Goal: Information Seeking & Learning: Check status

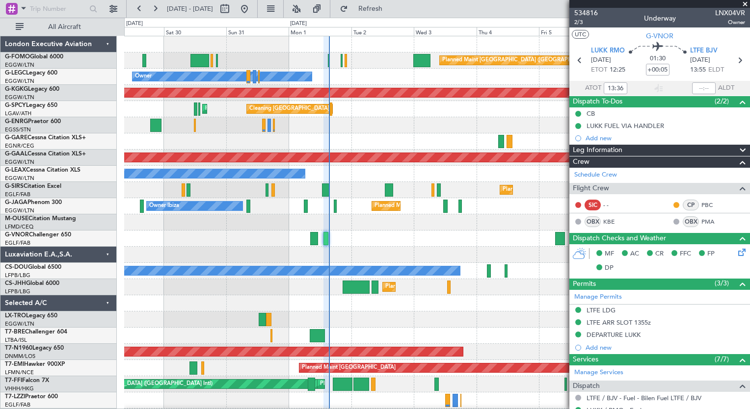
click at [367, 145] on div "Planned Maint [GEOGRAPHIC_DATA] ([GEOGRAPHIC_DATA]) Owner AOG Maint [GEOGRAPHIC…" at bounding box center [436, 238] width 625 height 405
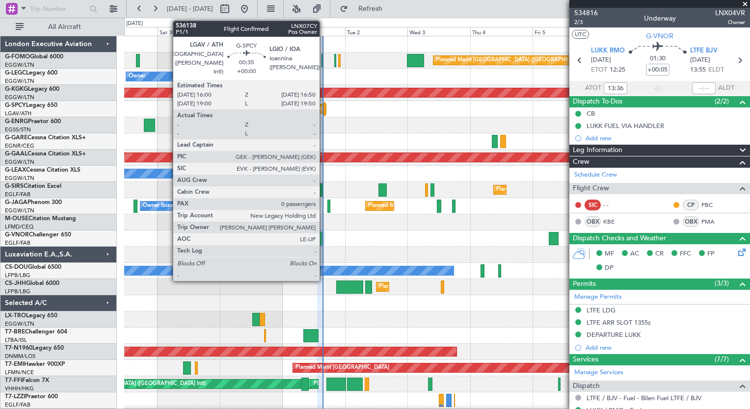
click at [355, 80] on div "Owner" at bounding box center [436, 77] width 625 height 16
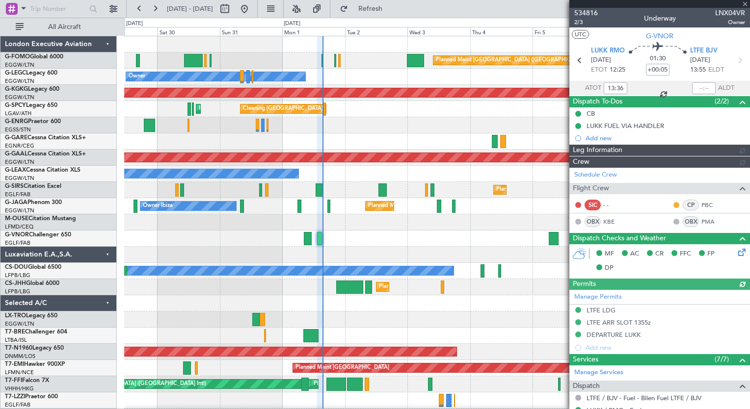
type input "15:15"
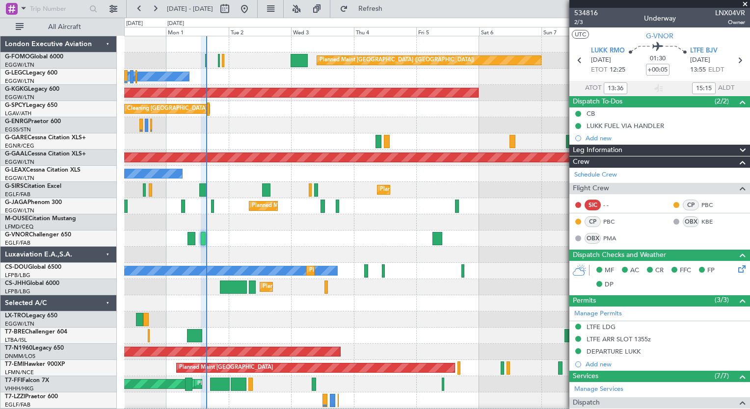
click at [321, 254] on div "Planned Maint [GEOGRAPHIC_DATA] ([GEOGRAPHIC_DATA]) Owner Owner AOG Maint [GEOG…" at bounding box center [436, 238] width 625 height 405
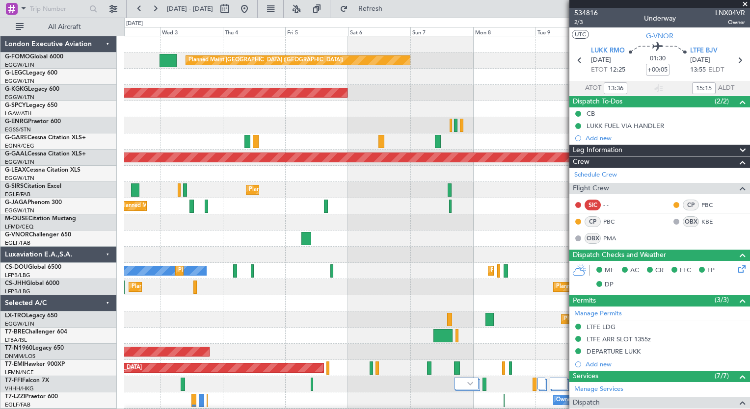
click at [268, 247] on div "Planned Maint [GEOGRAPHIC_DATA] ([GEOGRAPHIC_DATA]) Owner Owner AOG Maint [GEOG…" at bounding box center [436, 238] width 625 height 405
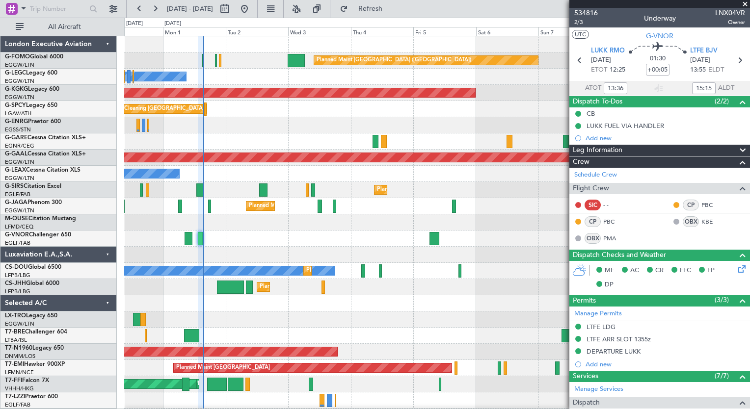
click at [398, 249] on div at bounding box center [436, 255] width 625 height 16
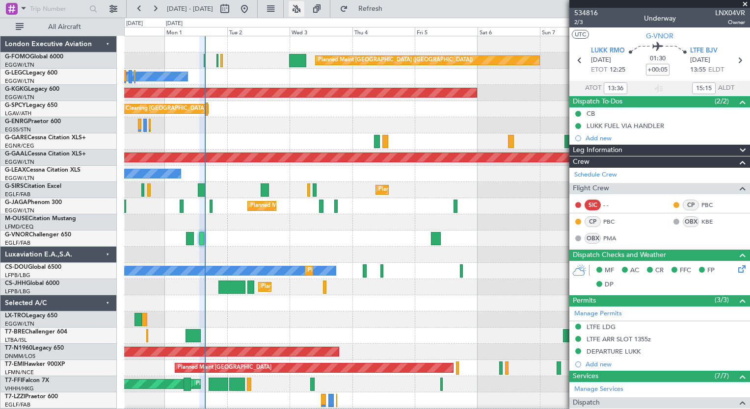
click at [304, 13] on button at bounding box center [296, 9] width 16 height 16
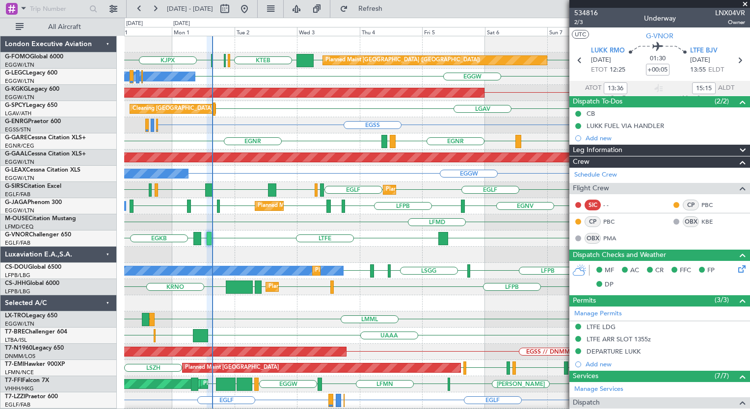
click at [450, 319] on div "Planned Maint [GEOGRAPHIC_DATA] ([GEOGRAPHIC_DATA]) EGGW KTEB KBED KJFK [DEMOGR…" at bounding box center [436, 238] width 625 height 405
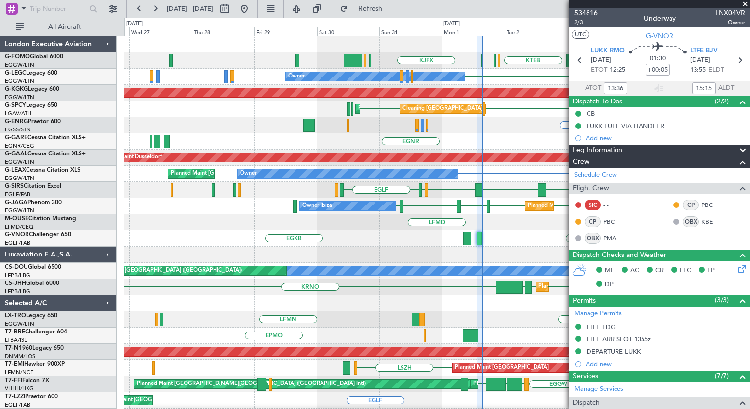
click at [504, 196] on div "Planned Maint [GEOGRAPHIC_DATA] ([GEOGRAPHIC_DATA]) EGGW KTEB KBED KJFK [DEMOGR…" at bounding box center [436, 238] width 625 height 405
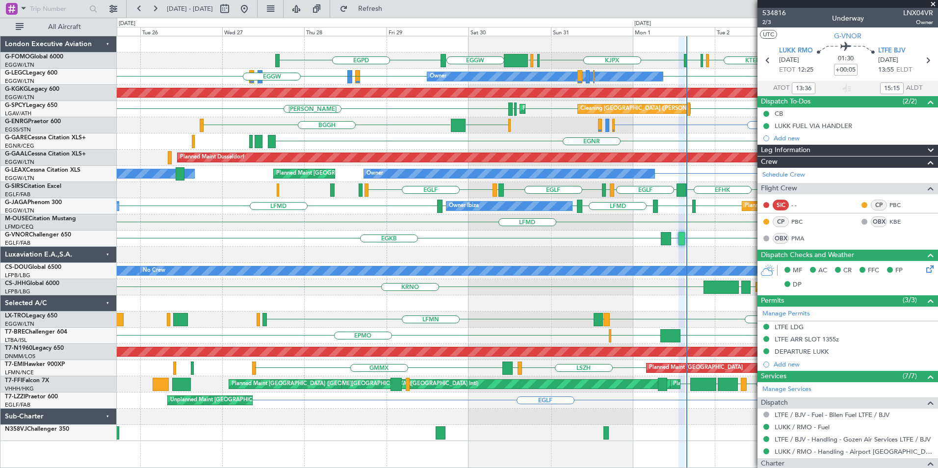
click at [120, 408] on div "EGPD EGGW KTEB KBED KJFK [DEMOGRAPHIC_DATA] KBED KFOK EGGW Planned Maint [GEOGR…" at bounding box center [527, 238] width 821 height 405
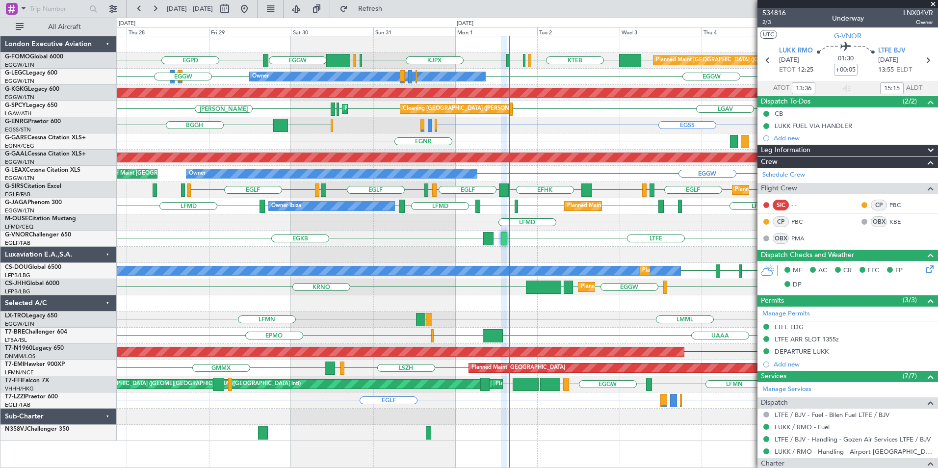
click at [407, 409] on div at bounding box center [527, 433] width 821 height 16
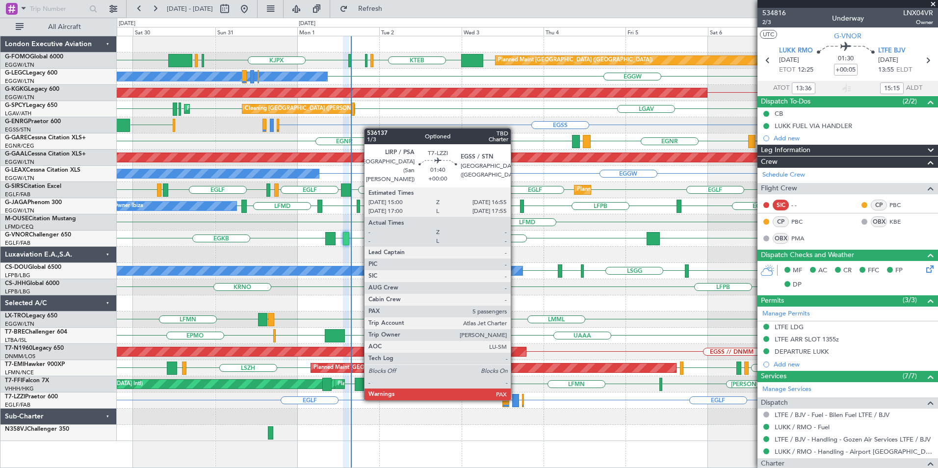
click at [515, 398] on div at bounding box center [515, 400] width 7 height 13
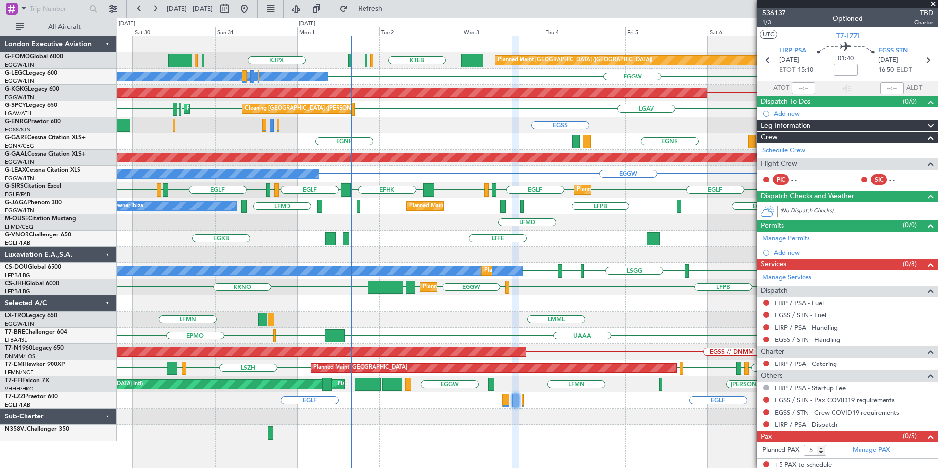
click at [749, 5] on span at bounding box center [933, 4] width 10 height 9
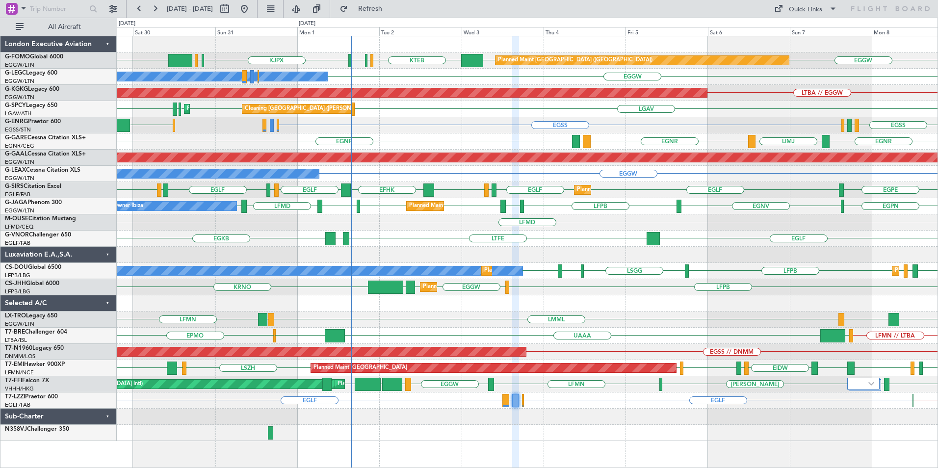
type input "0"
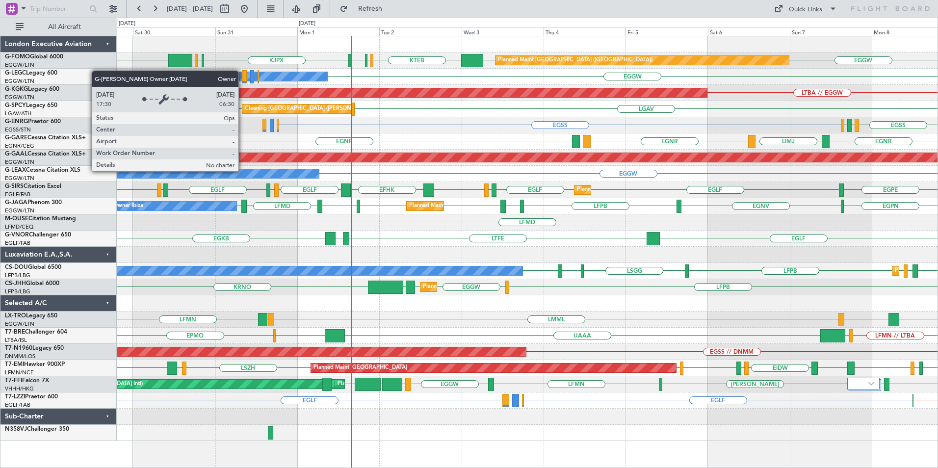
drag, startPoint x: 243, startPoint y: 171, endPoint x: 236, endPoint y: 167, distance: 7.2
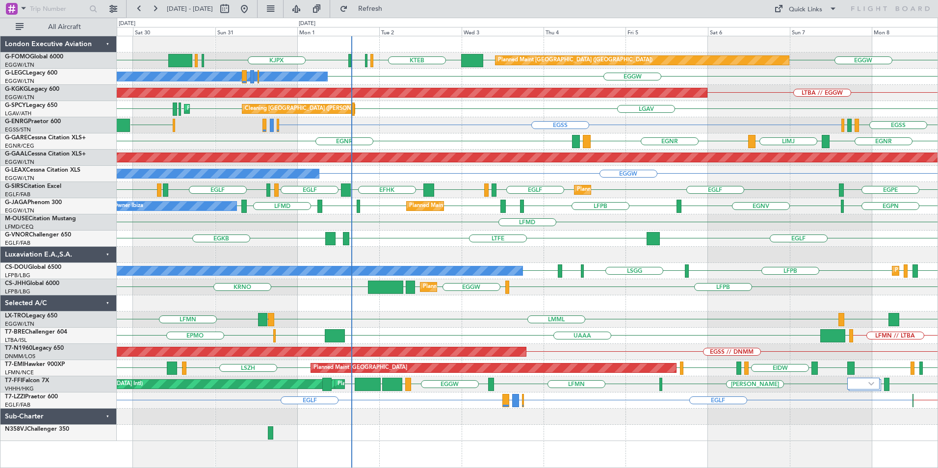
click at [209, 117] on div "LGAV LGAV LGAV LGAV LGMK [PERSON_NAME] Cleaning [GEOGRAPHIC_DATA] ([PERSON_NAME…" at bounding box center [527, 109] width 821 height 16
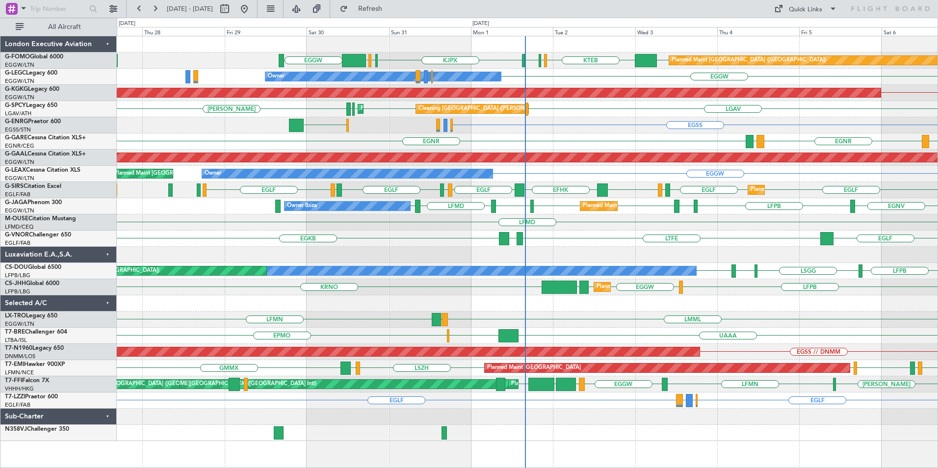
click at [621, 170] on div "EGGW KTEB KBED KJFK [DEMOGRAPHIC_DATA] KBED KFOK EGGW Planned Maint [GEOGRAPHIC…" at bounding box center [527, 238] width 821 height 405
click at [503, 178] on div "EGGW KTEB KBED KJFK [DEMOGRAPHIC_DATA] KBED KFOK EGGW Planned Maint [GEOGRAPHIC…" at bounding box center [527, 238] width 821 height 405
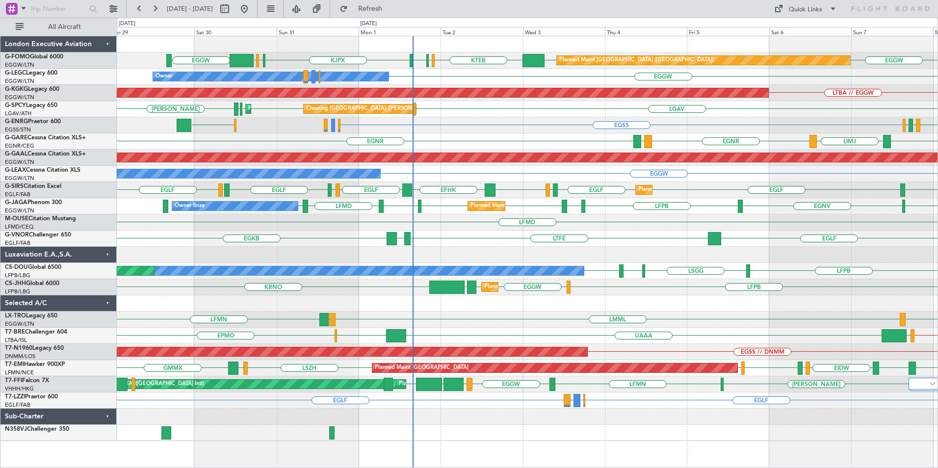
click at [570, 195] on div "EGGW KTEB KBED KJFK [DEMOGRAPHIC_DATA] KBED KFOK EGGW Planned Maint [GEOGRAPHIC…" at bounding box center [527, 238] width 821 height 405
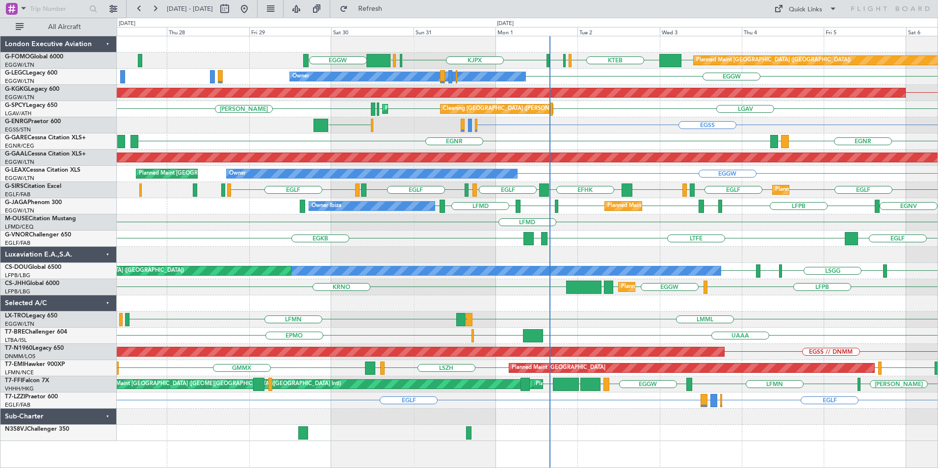
click at [526, 211] on div "EGGW KTEB KBED KJFK [DEMOGRAPHIC_DATA] KBED KFOK EGGW Planned Maint [GEOGRAPHIC…" at bounding box center [527, 238] width 821 height 405
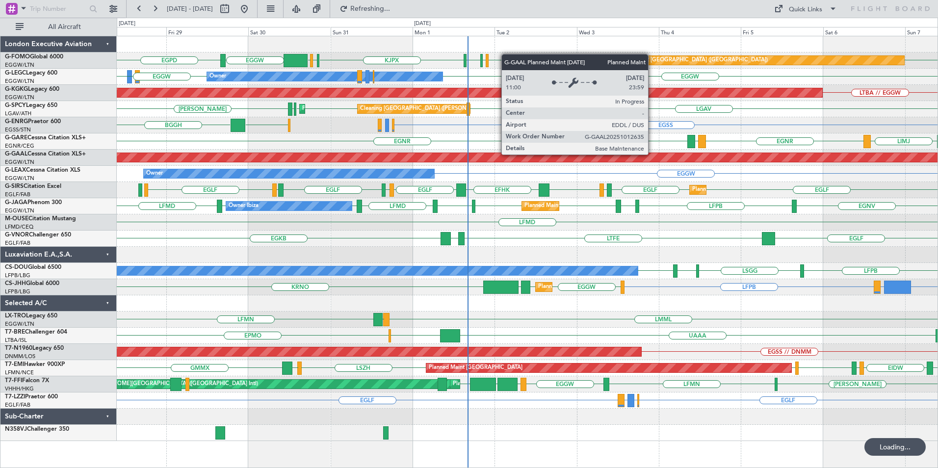
click at [541, 349] on div "EGGW EGGW KTEB KBED KJFK [DEMOGRAPHIC_DATA] KBED KFOK EGGW EGPD Planned Maint […" at bounding box center [527, 238] width 821 height 405
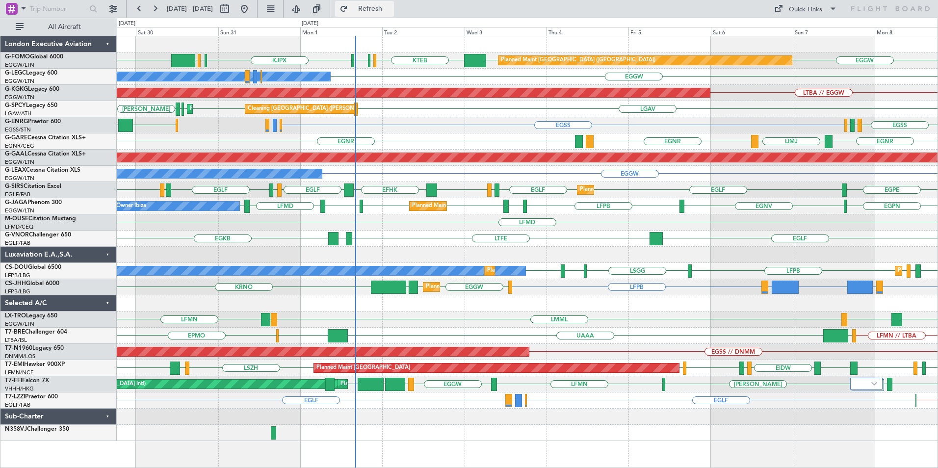
click at [377, 8] on button "Refresh" at bounding box center [364, 9] width 59 height 16
click at [128, 275] on div "EGGW EGGW KTEB KBED KJFK [DEMOGRAPHIC_DATA] KBED KFOK EGGW Planned Maint [GEOGR…" at bounding box center [527, 238] width 821 height 405
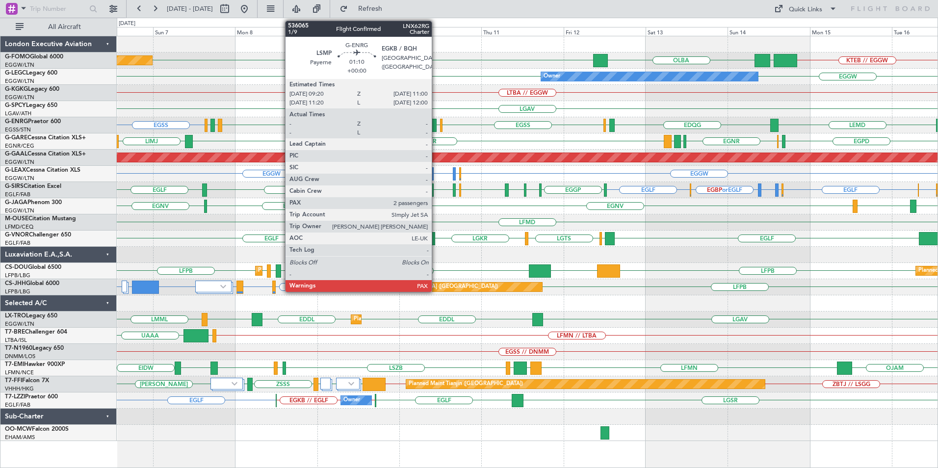
click at [436, 126] on div at bounding box center [434, 125] width 6 height 13
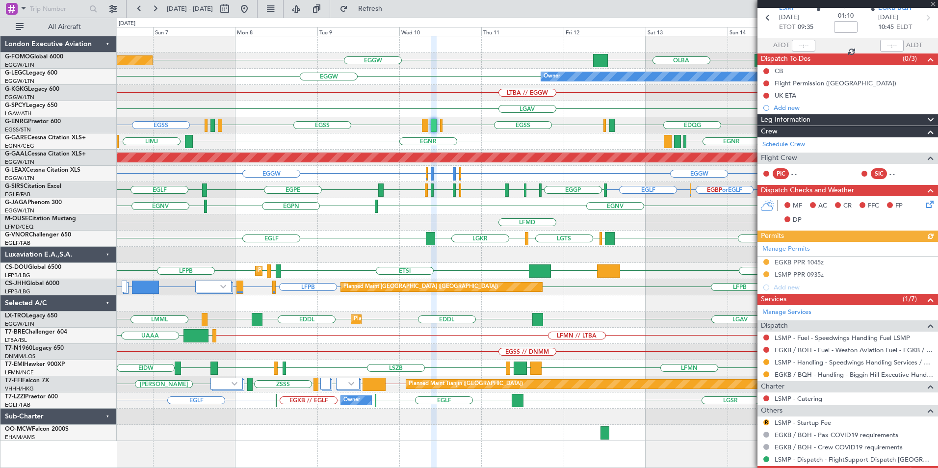
scroll to position [80, 0]
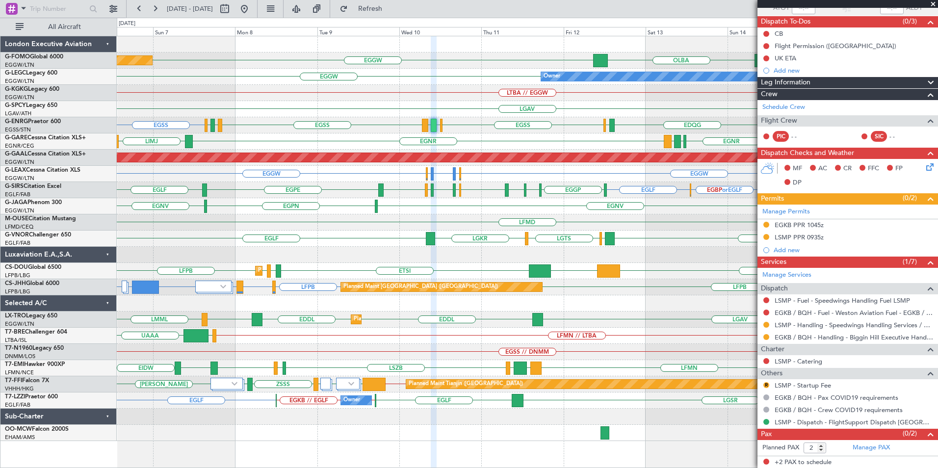
click at [368, 108] on div "OLBA EGGW KTEB // EGGW EGGW Planned Maint [GEOGRAPHIC_DATA] ([GEOGRAPHIC_DATA])…" at bounding box center [527, 238] width 821 height 405
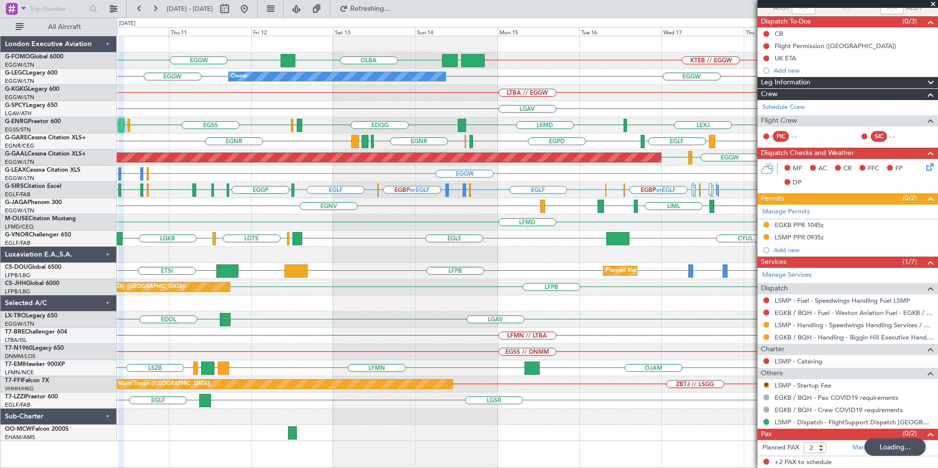
click at [545, 105] on div "LGAV" at bounding box center [527, 109] width 821 height 16
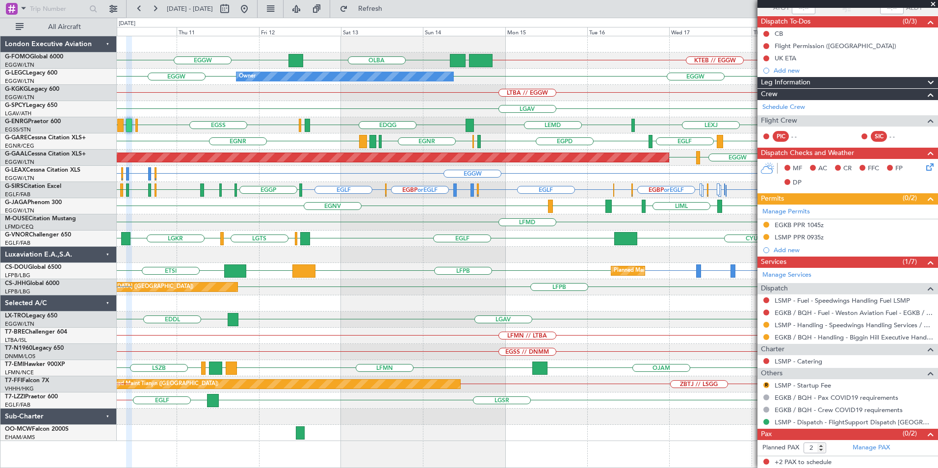
click at [405, 137] on div "OLBA EGGW KTEB // EGGW EGGW Owner EGGW EGGW LTBA // EGGW LGAV EDQG EGKB [GEOGRA…" at bounding box center [527, 238] width 821 height 405
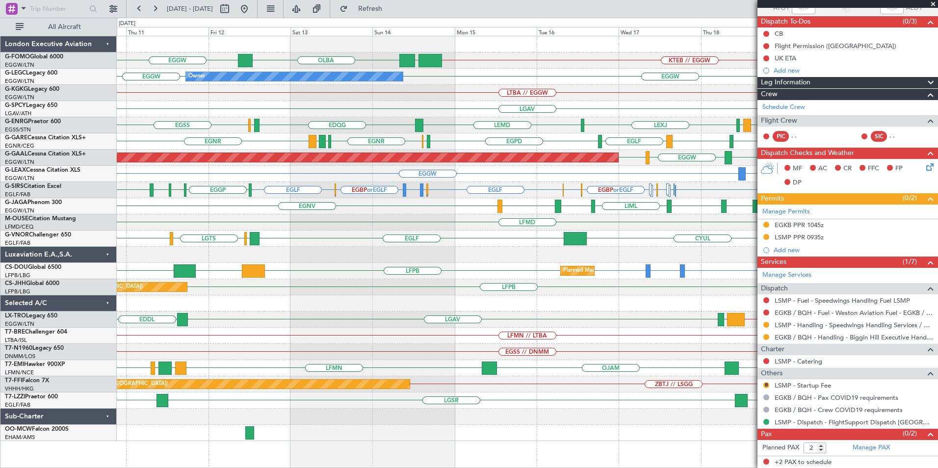
click at [341, 137] on div "OLBA EGGW KTEB // EGGW EGGW Owner EGGW EGGW LTBA // EGGW LGAV EDQG EGKB [GEOGRA…" at bounding box center [527, 238] width 821 height 405
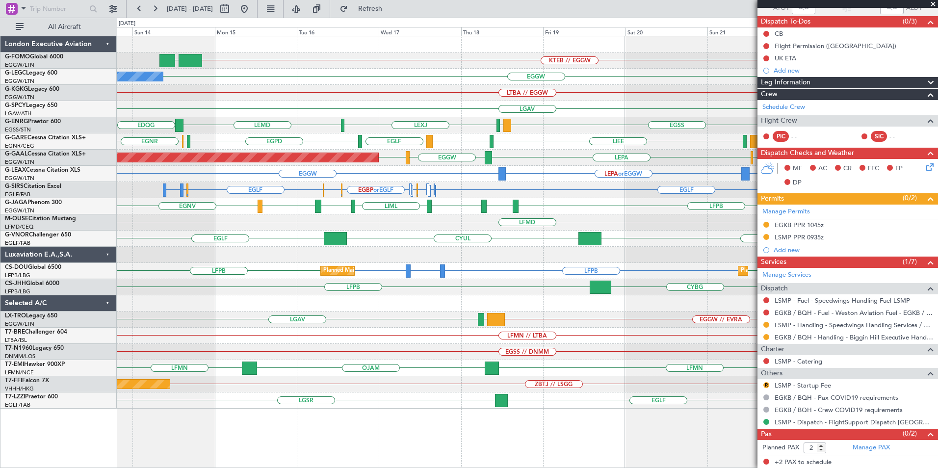
click at [363, 106] on div "KTEB // EGGW EGGW EGGW A/C Unavailable [GEOGRAPHIC_DATA] ([GEOGRAPHIC_DATA]) Ow…" at bounding box center [527, 222] width 821 height 372
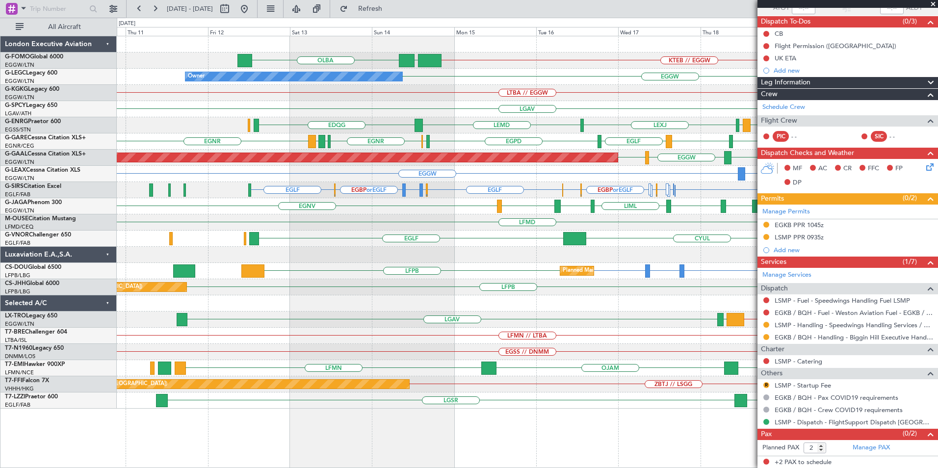
click at [484, 129] on div "OLBA KTEB // EGGW EGGW Owner EGGW LTBA // EGGW LGAV EDQG LEMD LEXJ LEMD [GEOGRA…" at bounding box center [527, 222] width 821 height 372
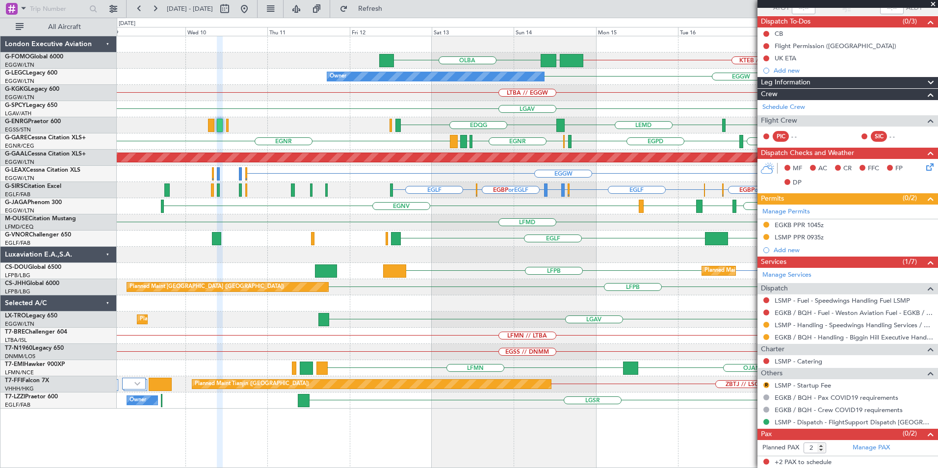
click at [431, 91] on div "LTBA // EGGW" at bounding box center [527, 93] width 821 height 16
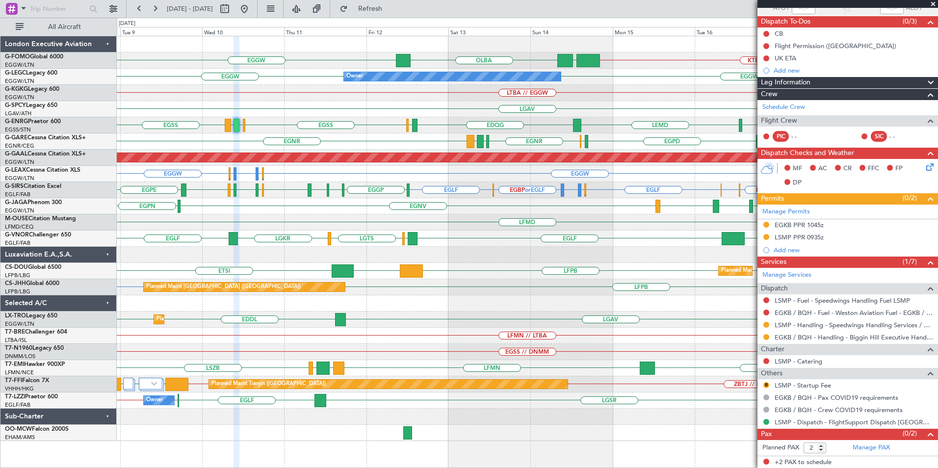
click at [370, 136] on div "OLBA EGGW KTEB // EGGW EGGW Planned Maint [GEOGRAPHIC_DATA] ([GEOGRAPHIC_DATA])…" at bounding box center [527, 238] width 821 height 405
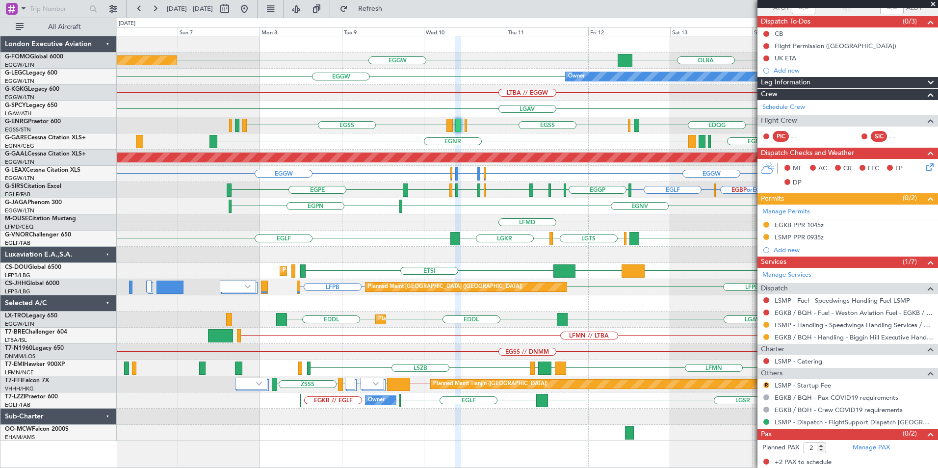
click at [417, 109] on div "LGAV" at bounding box center [527, 109] width 821 height 16
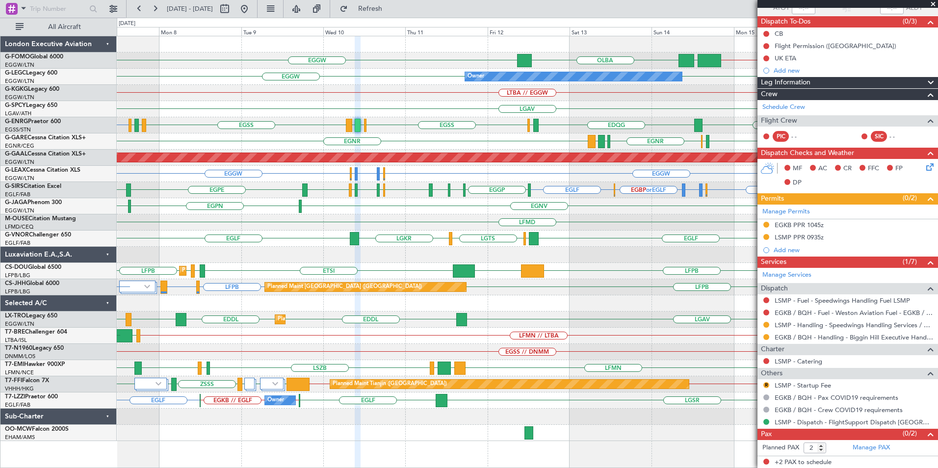
click at [429, 140] on div "OLBA EGGW KTEB // EGGW EGGW Planned Maint [GEOGRAPHIC_DATA] ([GEOGRAPHIC_DATA])…" at bounding box center [527, 238] width 821 height 405
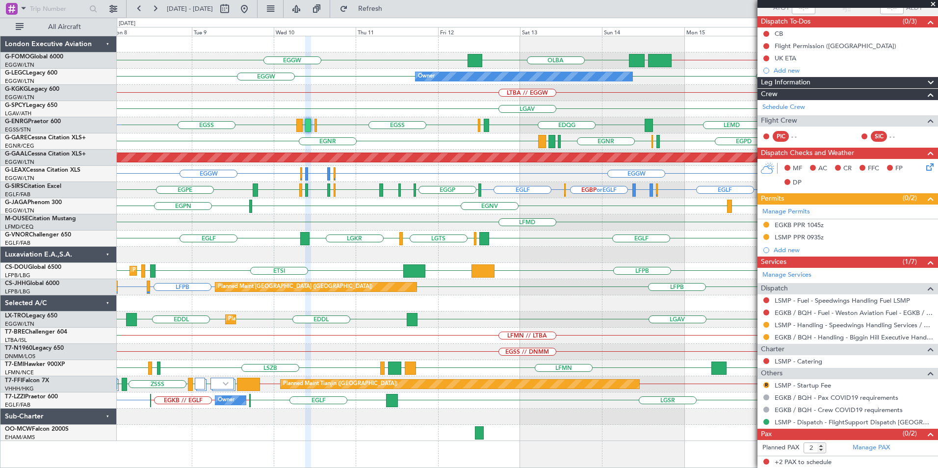
click at [452, 140] on div "OLBA EGGW KTEB // EGGW EGGW Planned Maint [GEOGRAPHIC_DATA] ([GEOGRAPHIC_DATA])…" at bounding box center [527, 238] width 821 height 405
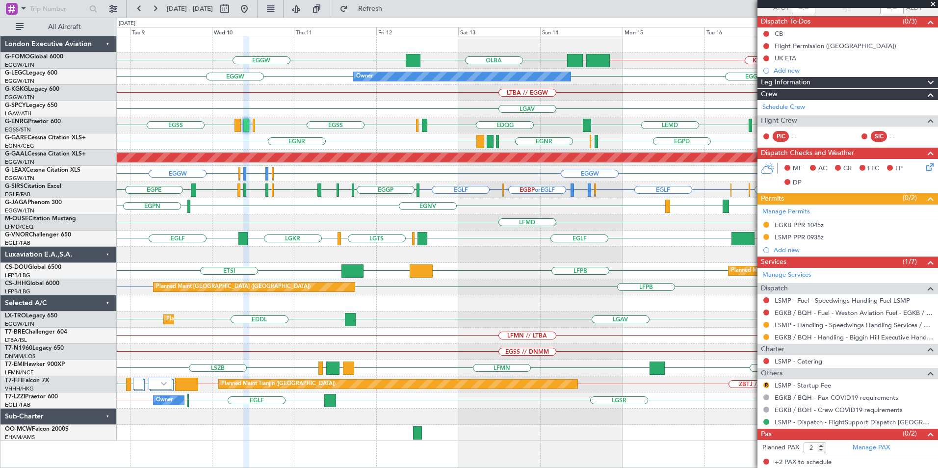
click at [486, 183] on div "OLBA EGGW KTEB // EGGW EGGW Planned Maint [GEOGRAPHIC_DATA] ([GEOGRAPHIC_DATA])…" at bounding box center [527, 238] width 821 height 405
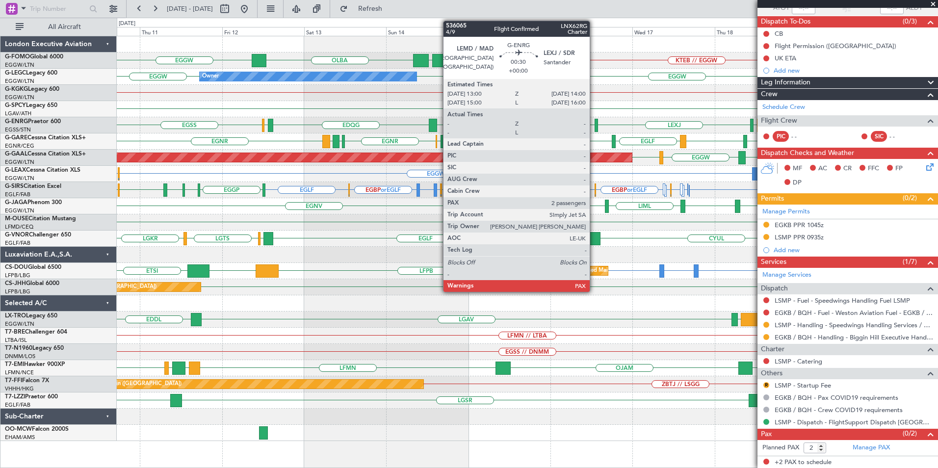
click at [595, 126] on div at bounding box center [596, 125] width 3 height 13
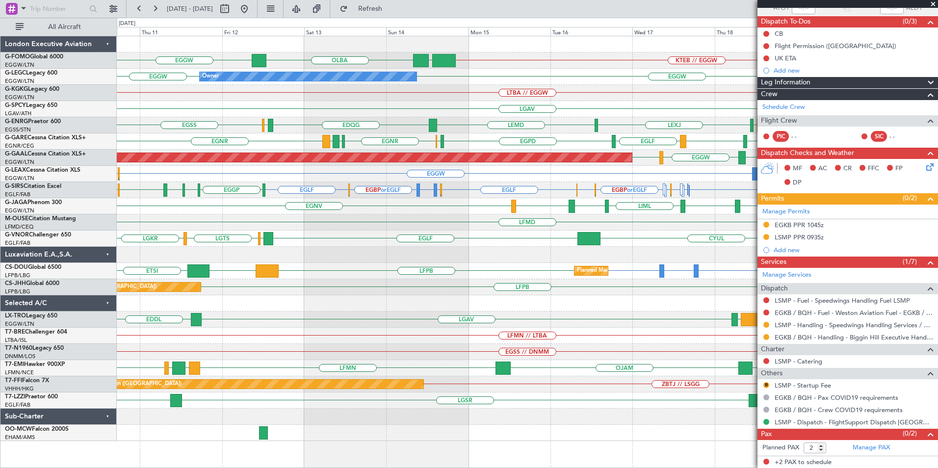
click at [439, 225] on div "OLBA EGGW KTEB // EGGW EGGW Owner EGGW EGGW LTBA // EGGW LGAV EDQG EGKB [GEOGRA…" at bounding box center [527, 238] width 821 height 405
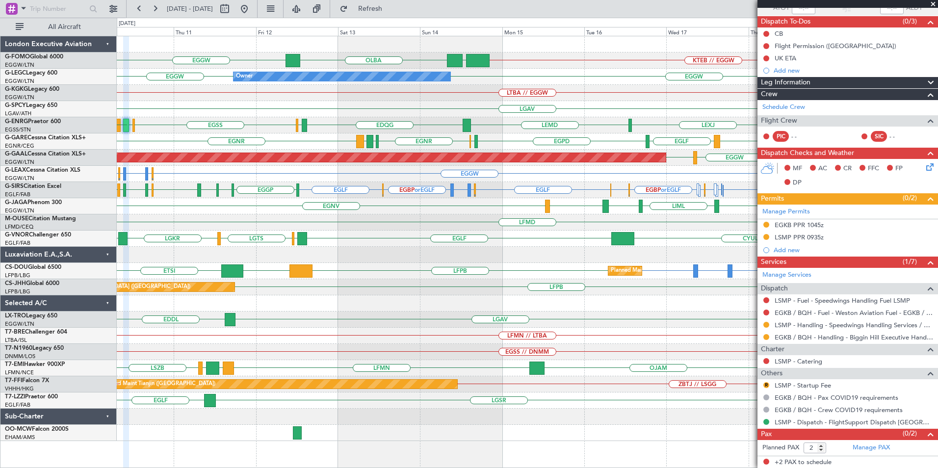
click at [440, 143] on div "OLBA EGGW KTEB // EGGW EGGW Owner EGGW EGGW LTBA // EGGW LGAV EDQG EGKB [GEOGRA…" at bounding box center [527, 238] width 821 height 405
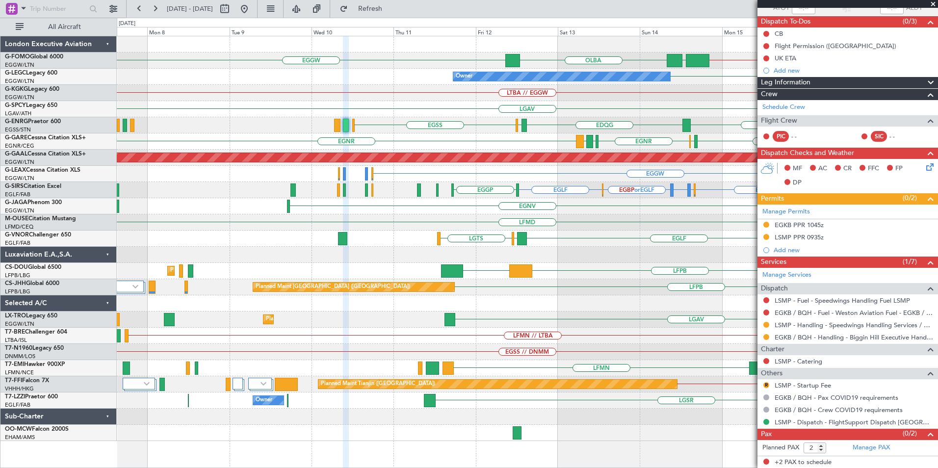
click at [677, 261] on div "OLBA EGGW KTEB // EGGW EGGW Planned Maint [GEOGRAPHIC_DATA] ([GEOGRAPHIC_DATA])…" at bounding box center [527, 238] width 821 height 405
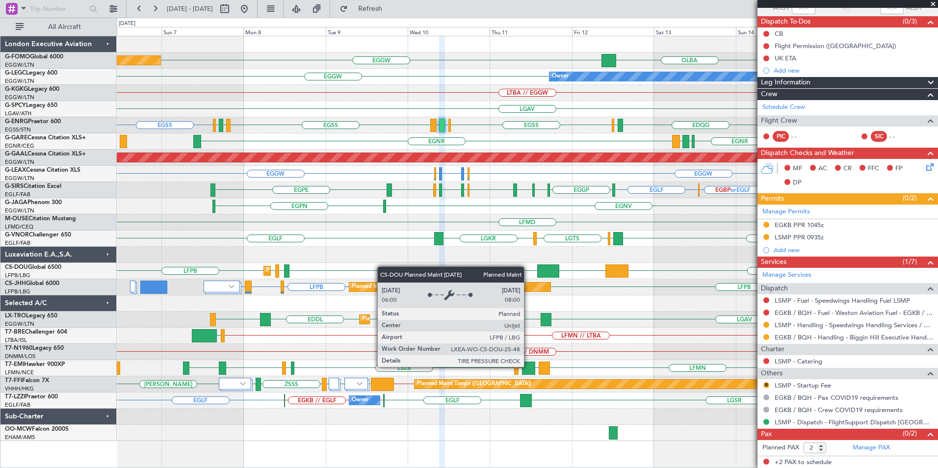
click at [232, 266] on div "EGGW Planned Maint [GEOGRAPHIC_DATA] ([GEOGRAPHIC_DATA]) [GEOGRAPHIC_DATA] EGGW…" at bounding box center [527, 238] width 821 height 405
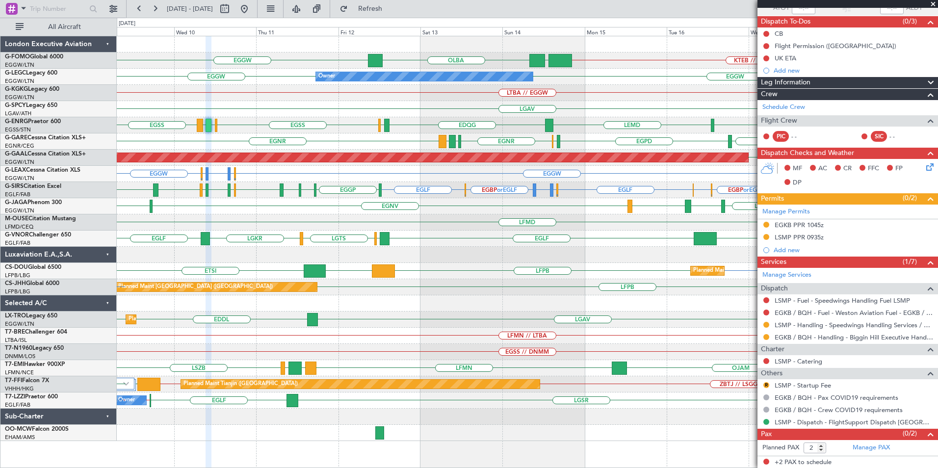
click at [474, 240] on div "OLBA EGGW KTEB // EGGW EGGW Planned Maint [GEOGRAPHIC_DATA] ([GEOGRAPHIC_DATA])…" at bounding box center [527, 238] width 821 height 405
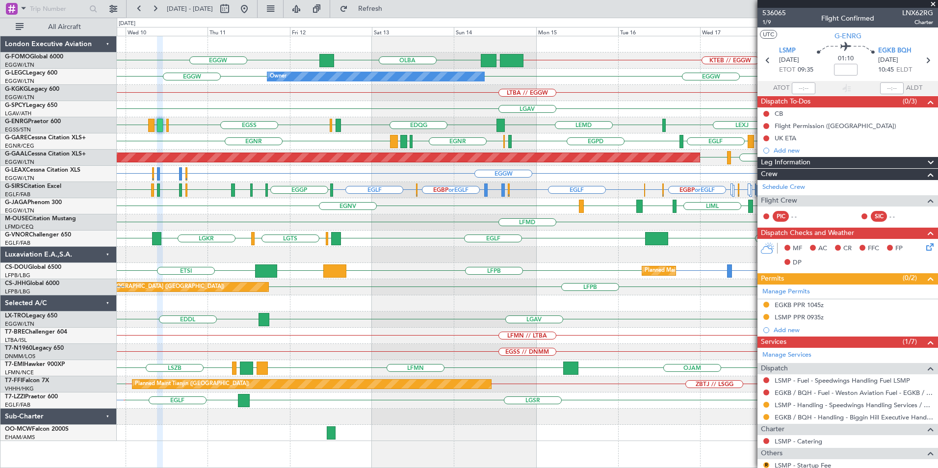
scroll to position [80, 0]
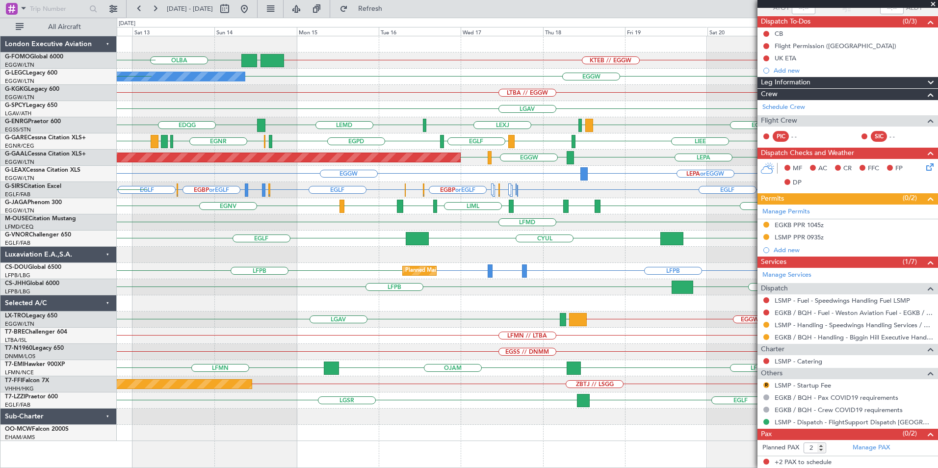
click at [417, 230] on div "OLBA KTEB // EGGW EGGW EGGW Owner EGGW A/C Unavailable London (Luton) EGGW LTBA…" at bounding box center [527, 238] width 821 height 405
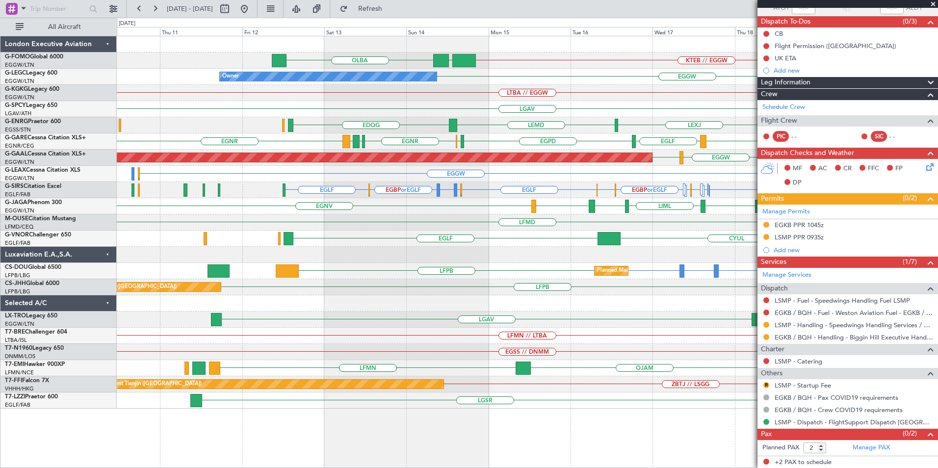
click at [571, 116] on div "LGAV" at bounding box center [527, 109] width 821 height 16
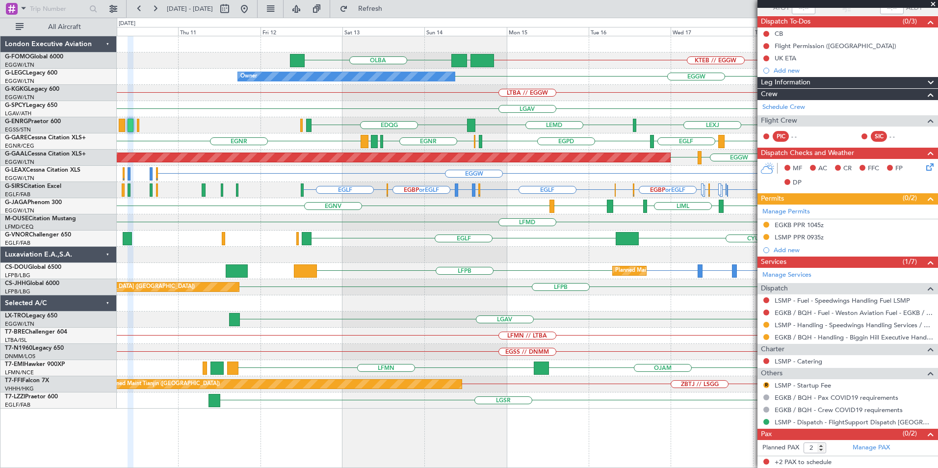
click at [529, 98] on div "LTBA // EGGW" at bounding box center [527, 93] width 821 height 16
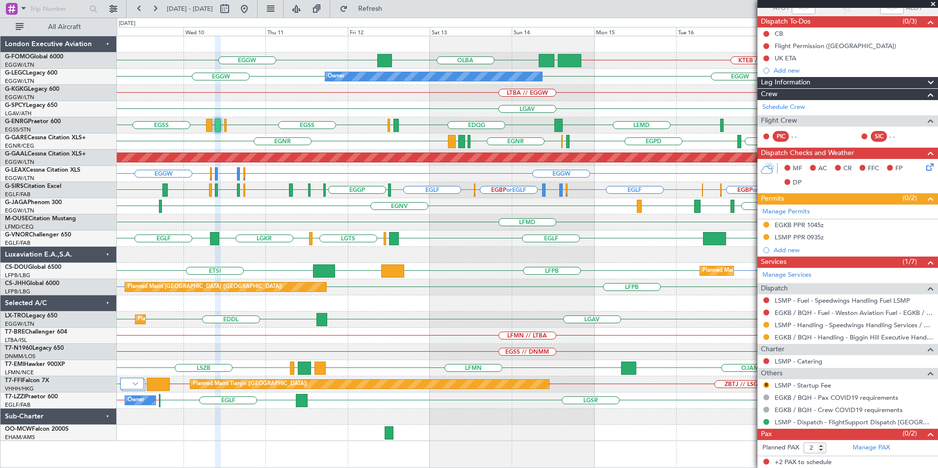
click at [490, 260] on div "OLBA EGGW KTEB // EGGW EGGW Planned Maint [GEOGRAPHIC_DATA] ([GEOGRAPHIC_DATA])…" at bounding box center [527, 238] width 821 height 405
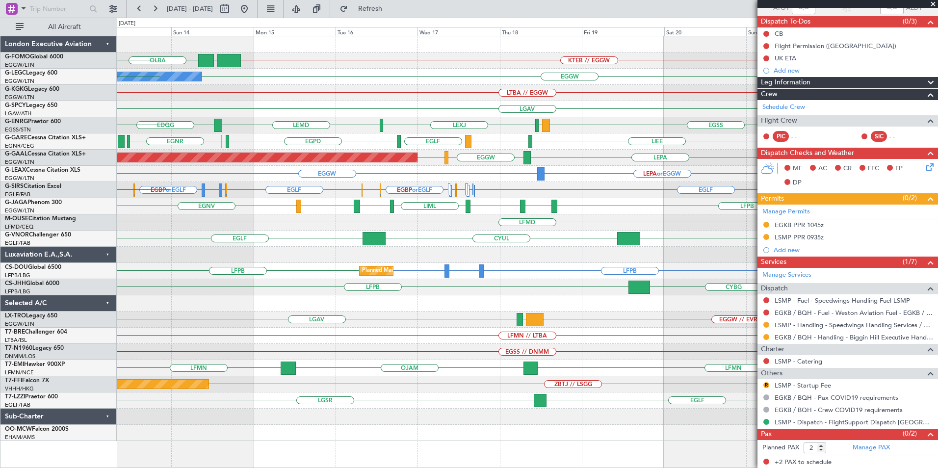
click at [483, 128] on div "OLBA KTEB // EGGW EGGW EGGW Owner EGGW A/C Unavailable London (Luton) EGGW LTBA…" at bounding box center [527, 238] width 821 height 405
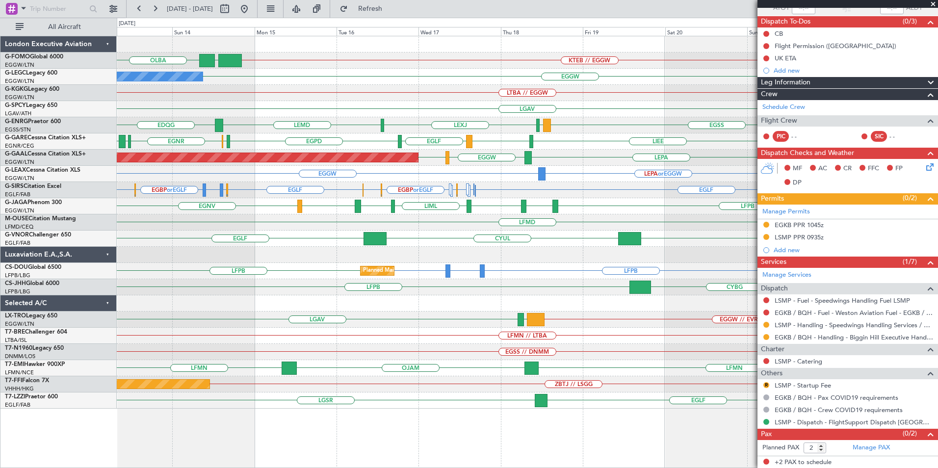
click at [454, 139] on div "OLBA KTEB // EGGW EGGW Owner EGGW A/C Unavailable London (Luton) LTBA // EGGW L…" at bounding box center [527, 222] width 821 height 372
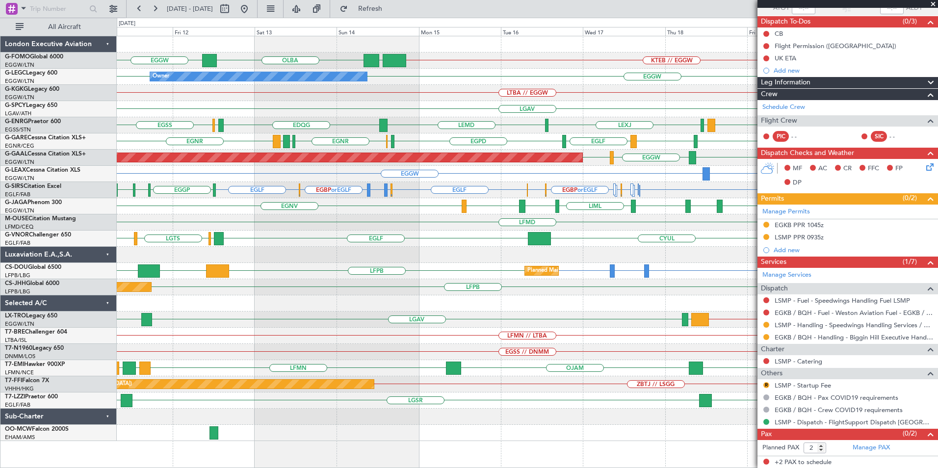
click at [394, 138] on div "OLBA EGGW KTEB // EGGW EGGW Owner EGGW EGGW A/C Unavailable London (Luton) LTBA…" at bounding box center [527, 238] width 821 height 405
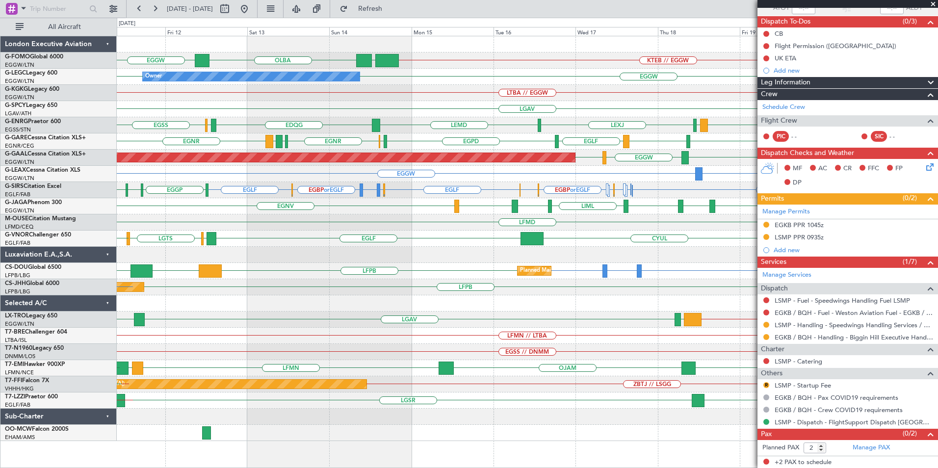
click at [338, 125] on div "EDQG EGKB EGSS LEMD LEXJ LEMD EGSS EGKB LSMP EGSS" at bounding box center [527, 125] width 821 height 16
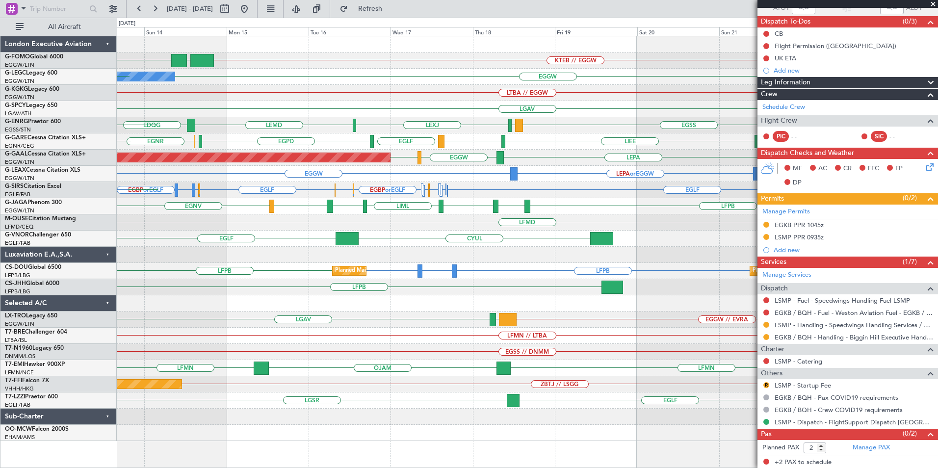
click at [493, 144] on div "OLBA KTEB // EGGW EGGW EGGW Owner EGGW A/C Unavailable London (Luton) EGGW LTBA…" at bounding box center [527, 238] width 821 height 405
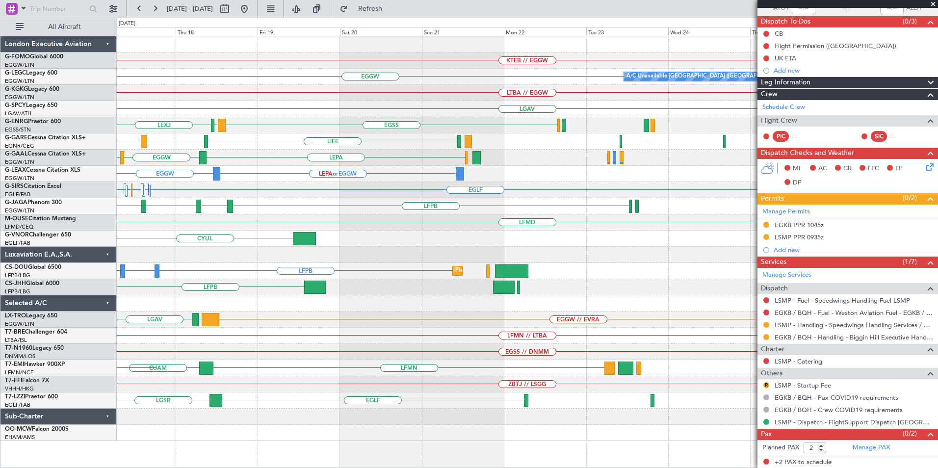
click at [444, 132] on div "LEMD LEXJ EGSS LEMD" at bounding box center [527, 125] width 821 height 16
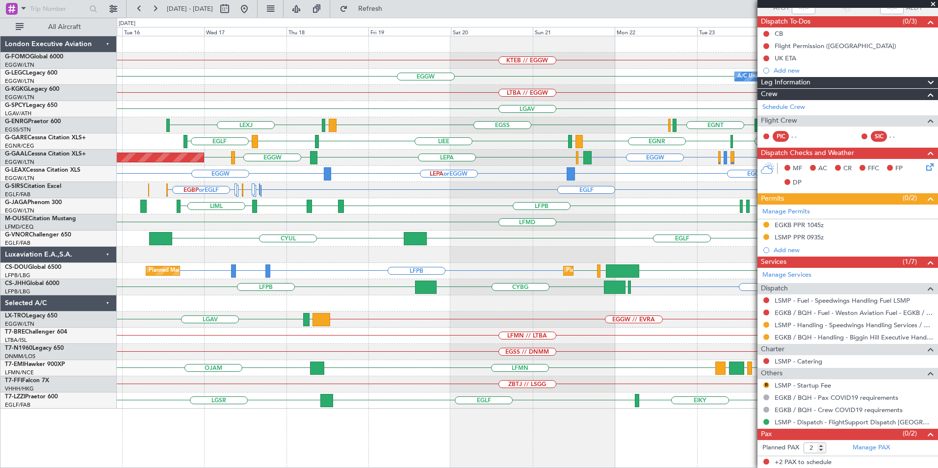
click at [570, 114] on div "LGAV" at bounding box center [527, 109] width 821 height 16
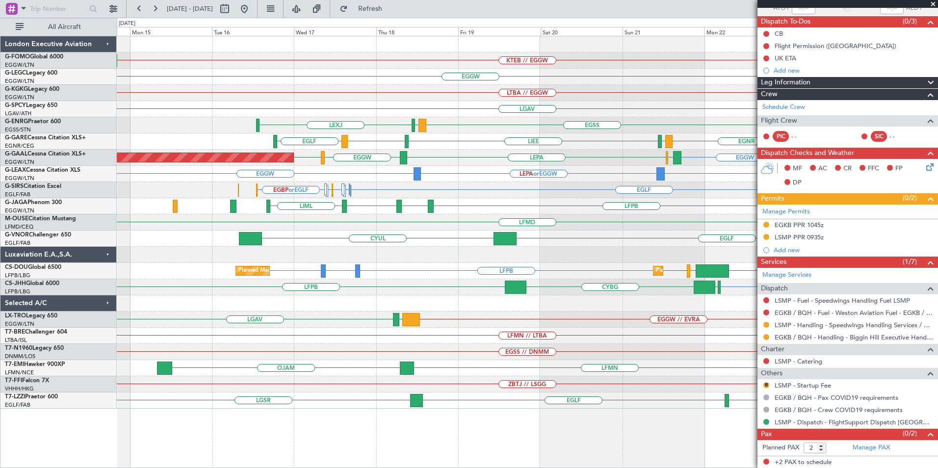
click at [608, 117] on div "KTEB // EGGW A/C Unavailable London (Luton) EGGW Owner LTBA // EGGW LGAV LEMD L…" at bounding box center [527, 222] width 821 height 372
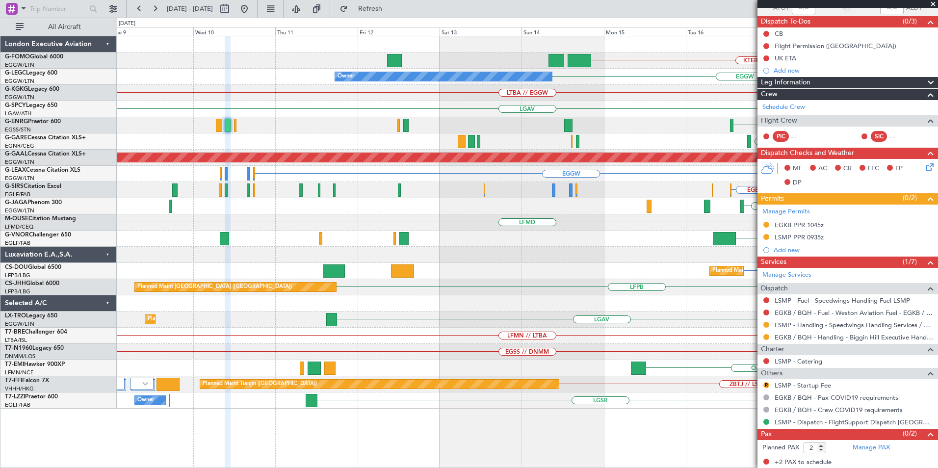
click at [548, 112] on div "KTEB // EGGW Planned Maint London (Luton) EGGW Owner LTBA // EGGW LGAV LEMD LEX…" at bounding box center [527, 222] width 821 height 372
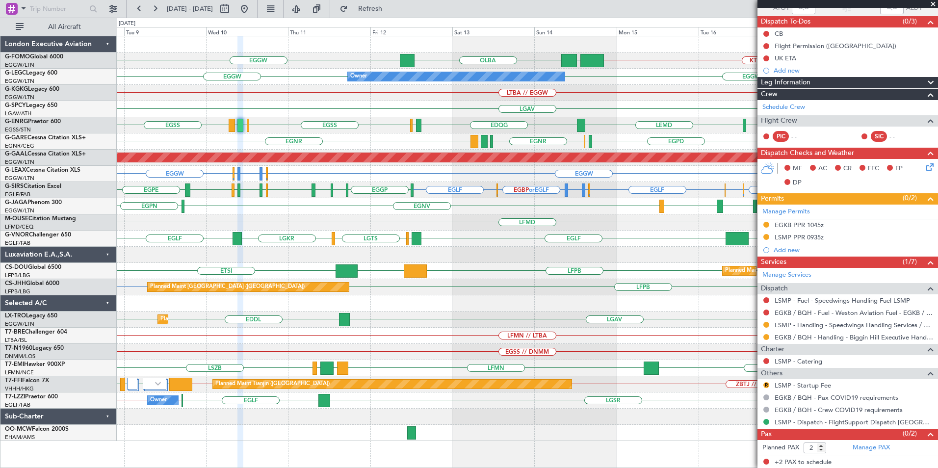
click at [211, 114] on div "LGAV" at bounding box center [527, 109] width 821 height 16
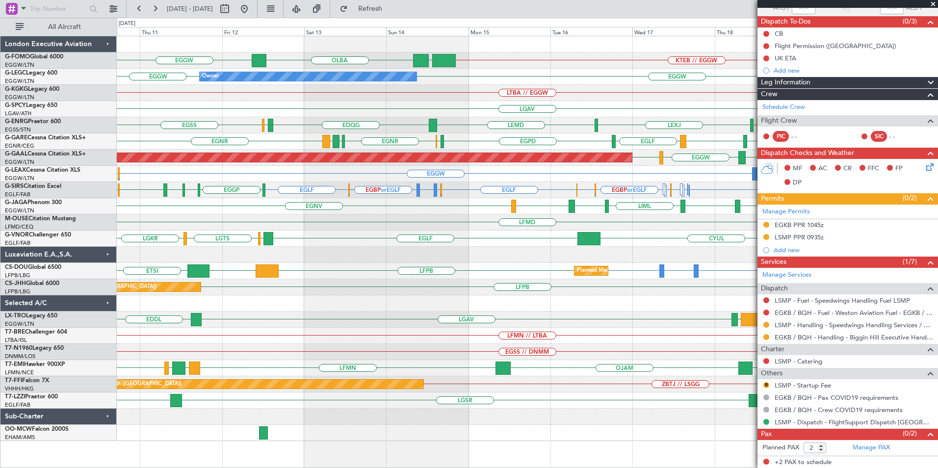
click at [326, 98] on div "OLBA EGGW KTEB // EGGW EGGW Owner EGGW EGGW LTBA // EGGW LGAV EDQG EGKB [GEOGRA…" at bounding box center [527, 238] width 821 height 405
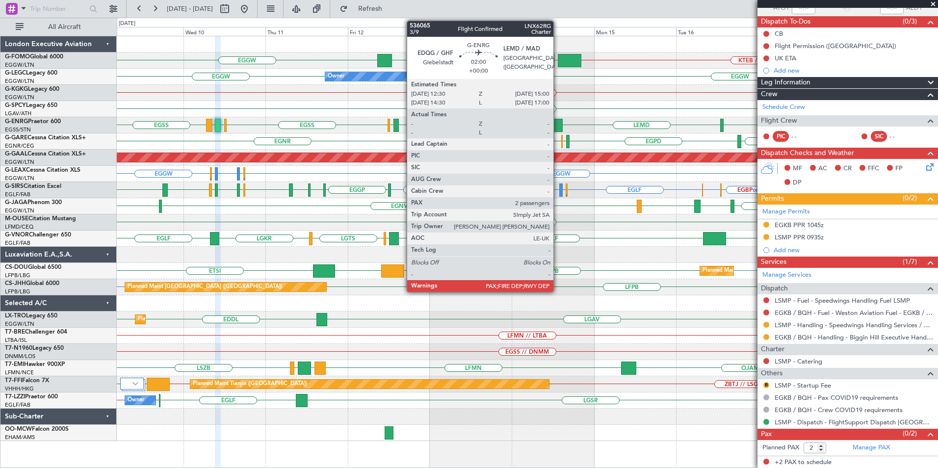
click at [504, 143] on div "OLBA EGGW KTEB // EGGW EGGW Planned Maint [GEOGRAPHIC_DATA] ([GEOGRAPHIC_DATA])…" at bounding box center [527, 238] width 821 height 405
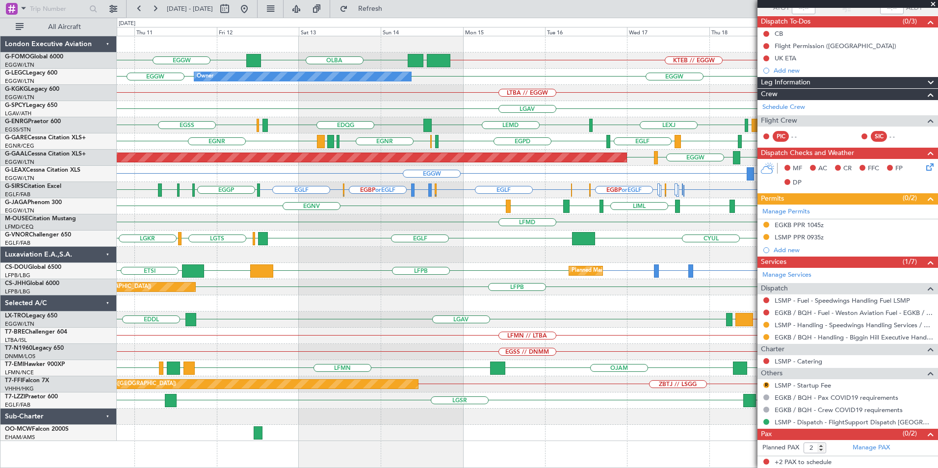
click at [455, 148] on div "OLBA EGGW KTEB // EGGW EGGW Owner EGGW EGGW LTBA // EGGW LGAV EDQG EGKB [GEOGRA…" at bounding box center [527, 238] width 821 height 405
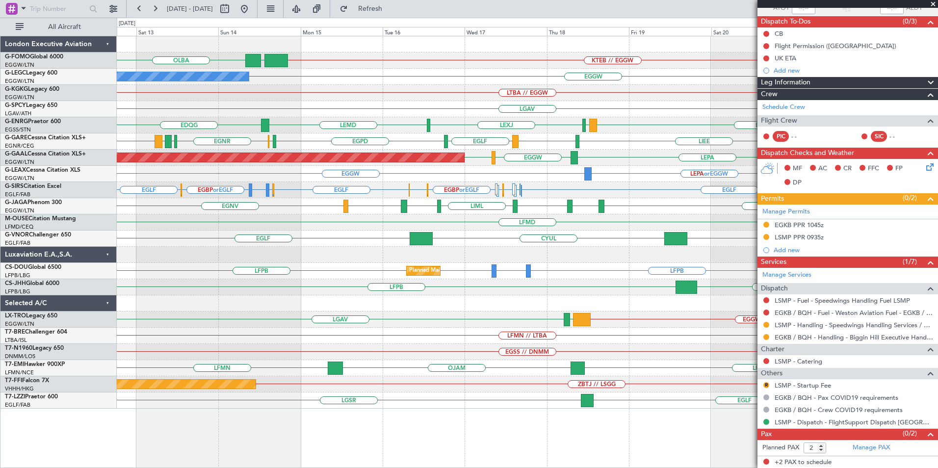
click at [547, 140] on div "OLBA KTEB // EGGW EGGW Owner EGGW A/C Unavailable London (Luton) LTBA // EGGW L…" at bounding box center [527, 222] width 821 height 372
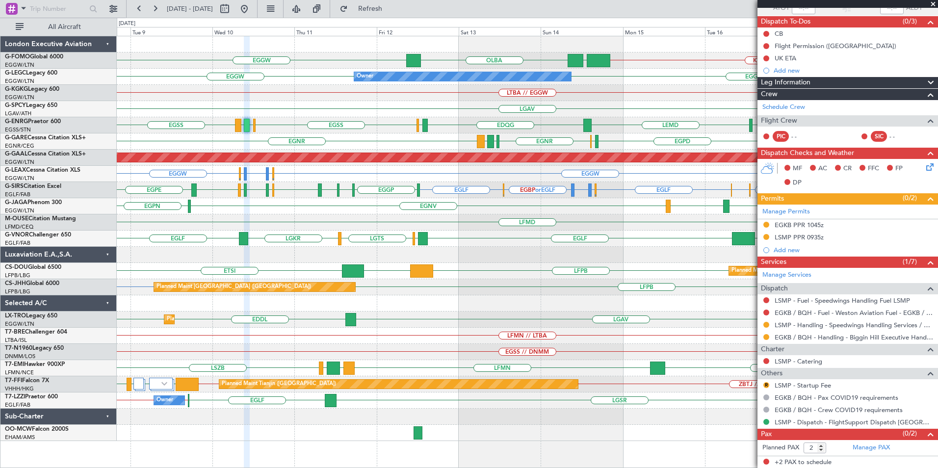
click at [466, 181] on div "OLBA EGGW KTEB // EGGW EGGW Planned Maint [GEOGRAPHIC_DATA] ([GEOGRAPHIC_DATA])…" at bounding box center [527, 238] width 821 height 405
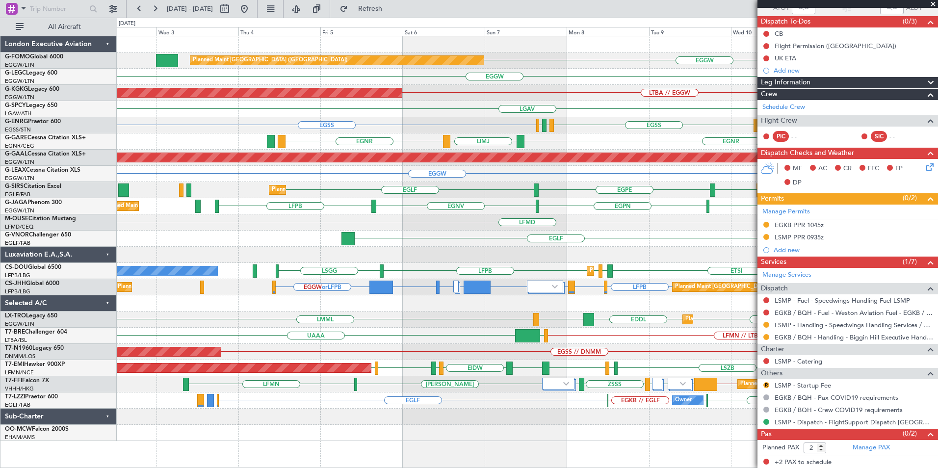
click at [503, 132] on div "EGSS EGKB EGSS EGKB LSMP EGSS EGAC EGBB EDQG LEMD" at bounding box center [527, 125] width 821 height 16
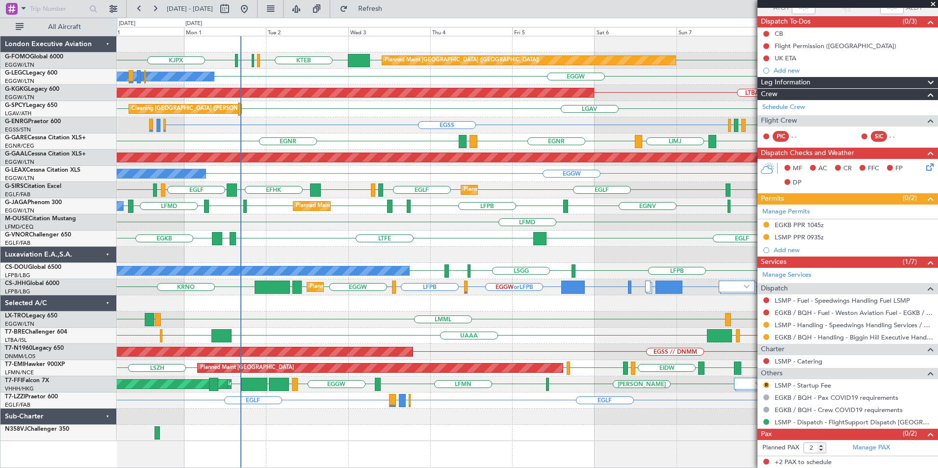
click at [283, 185] on div "Planned Maint London (Luton) EGGW KTEB KBED KJFK KJPX EGGW Owner EGGW Owner AOG…" at bounding box center [527, 238] width 821 height 405
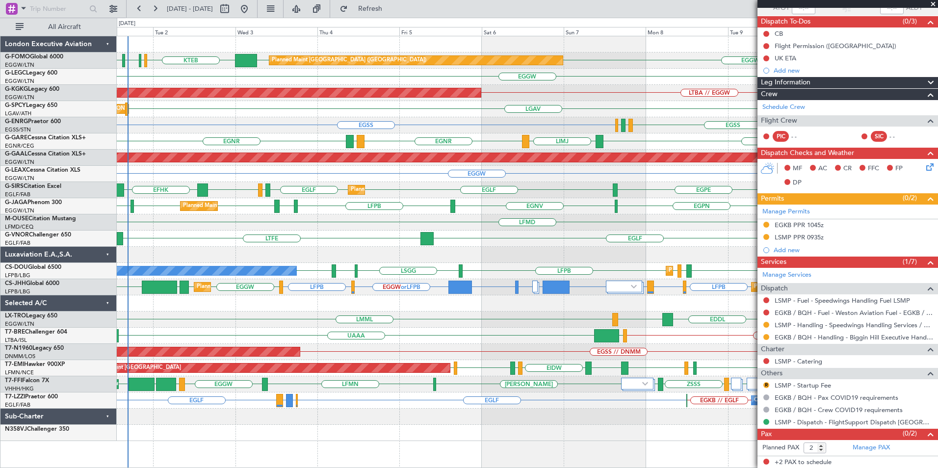
click at [323, 175] on div "Planned Maint London (Luton) EGGW KTEB KBED KJFK KJPX EGGW EGGW Owner Owner AOG…" at bounding box center [527, 238] width 821 height 405
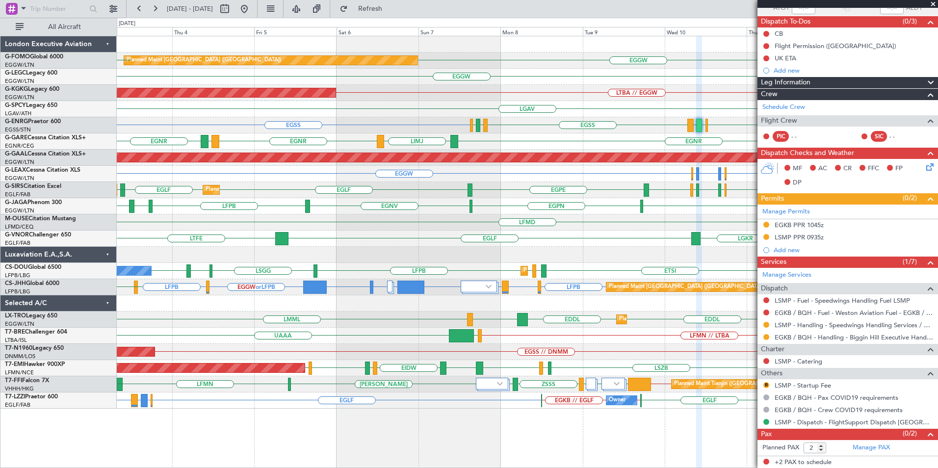
click at [124, 285] on div "Planned Maint London (Luton) EGGW EGGW KBED KJFK KTEB KJPX EGGW Owner Owner AOG…" at bounding box center [527, 222] width 821 height 372
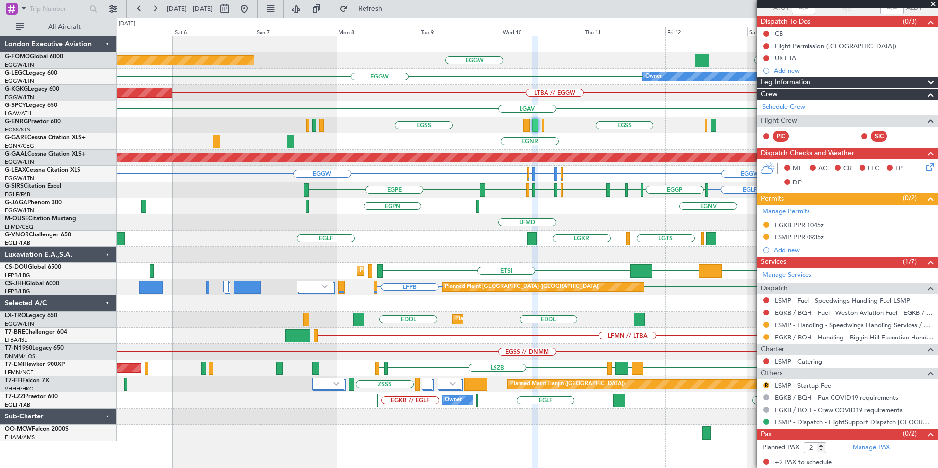
click at [442, 247] on div "OLBA EGGW KTEB // EGGW EGGW Planned Maint London (Luton) Owner EGGW EGGW LTBA /…" at bounding box center [527, 238] width 821 height 405
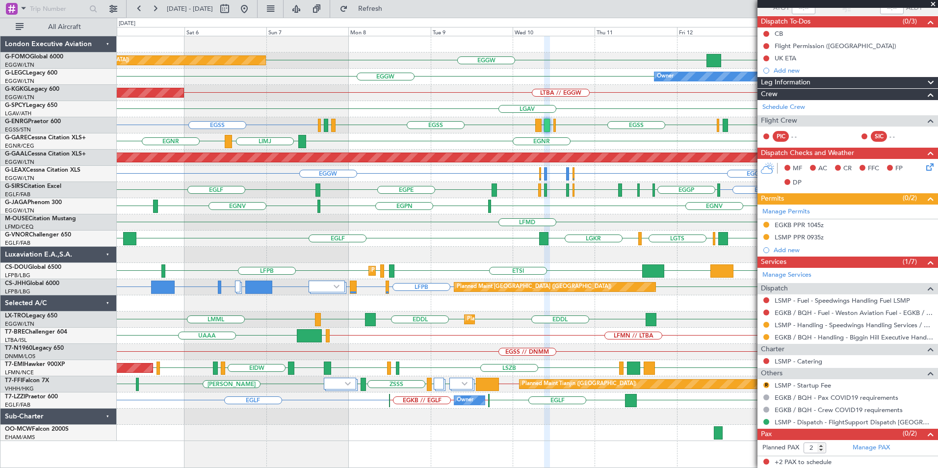
click at [316, 153] on div "Planned Maint London (Luton) OLBA EGGW KTEB // EGGW EGGW Owner EGGW EGGW AOG Ma…" at bounding box center [527, 238] width 821 height 405
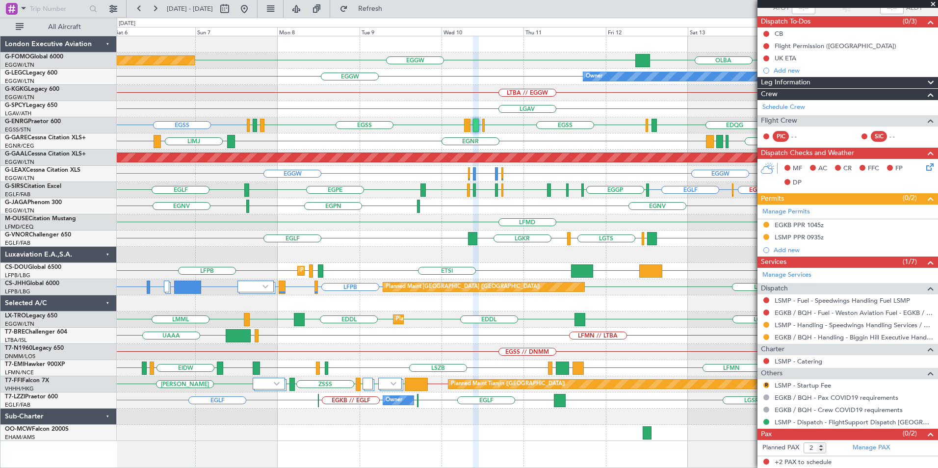
click at [478, 143] on div "Planned Maint London (Luton) OLBA EGGW KTEB // EGGW EGGW Owner EGGW EGGW LTBA /…" at bounding box center [527, 238] width 821 height 405
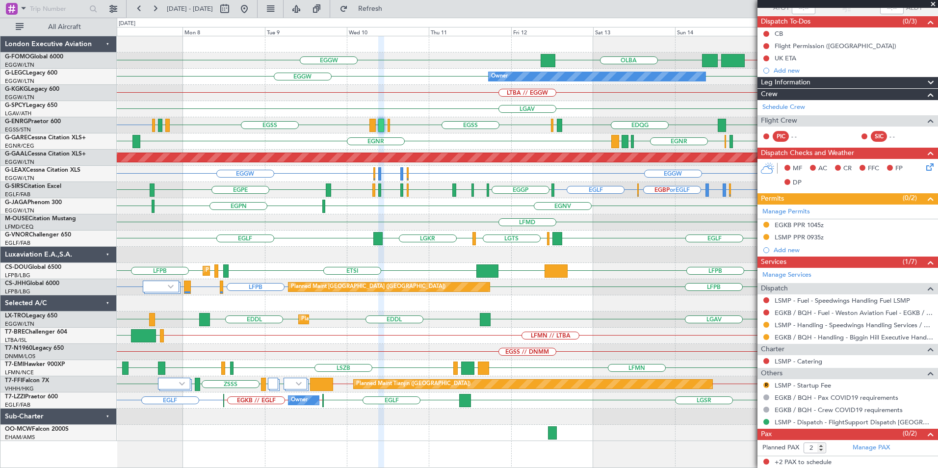
click at [439, 134] on div "OLBA EGGW KTEB // EGGW EGGW Planned Maint London (Luton) Owner EGGW EGGW LTBA /…" at bounding box center [527, 238] width 821 height 405
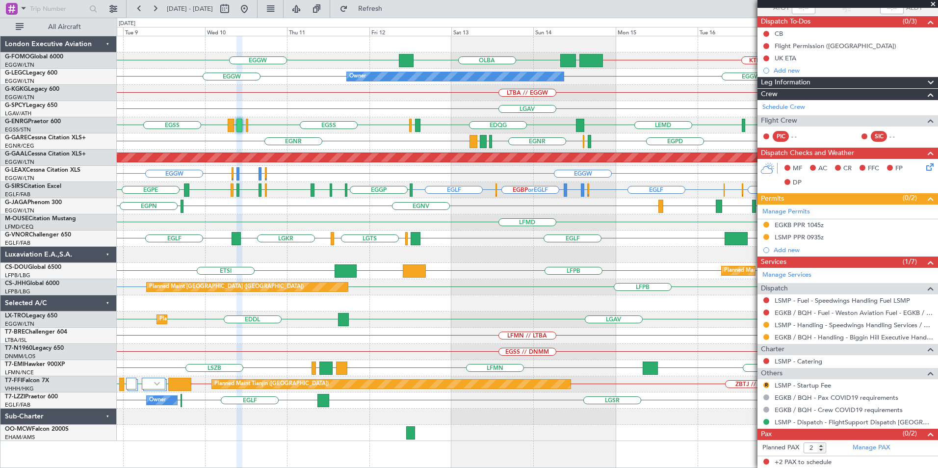
click at [422, 124] on div "OLBA EGGW KTEB // EGGW EGGW Planned Maint [GEOGRAPHIC_DATA] ([GEOGRAPHIC_DATA])…" at bounding box center [527, 238] width 821 height 405
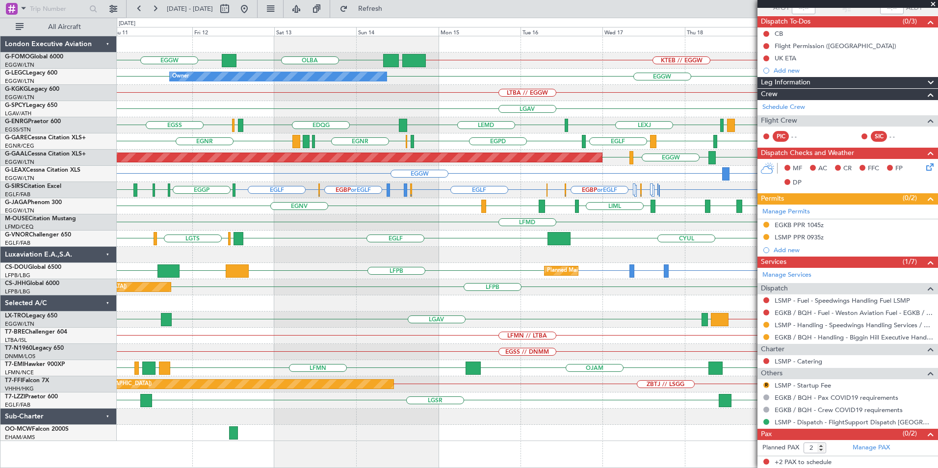
click at [446, 132] on div "OLBA EGGW KTEB // EGGW EGGW Owner EGGW EGGW A/C Unavailable London (Luton) LTBA…" at bounding box center [527, 238] width 821 height 405
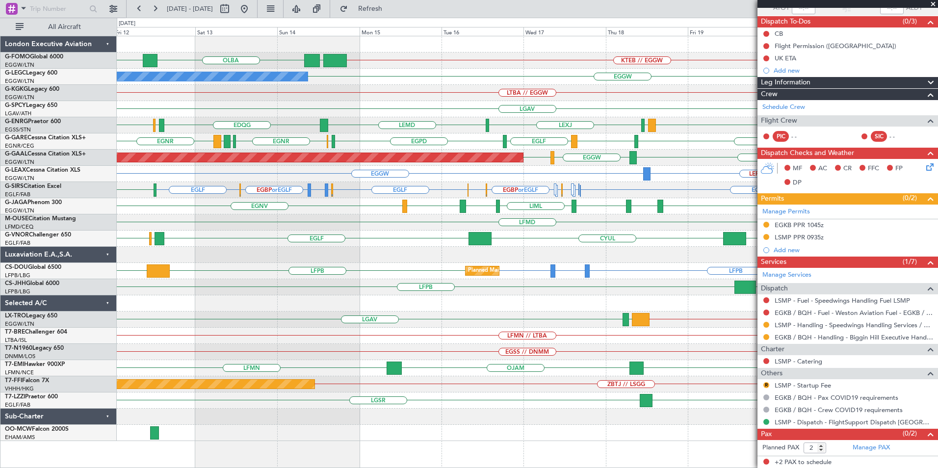
click at [421, 108] on div "LGAV" at bounding box center [527, 109] width 821 height 16
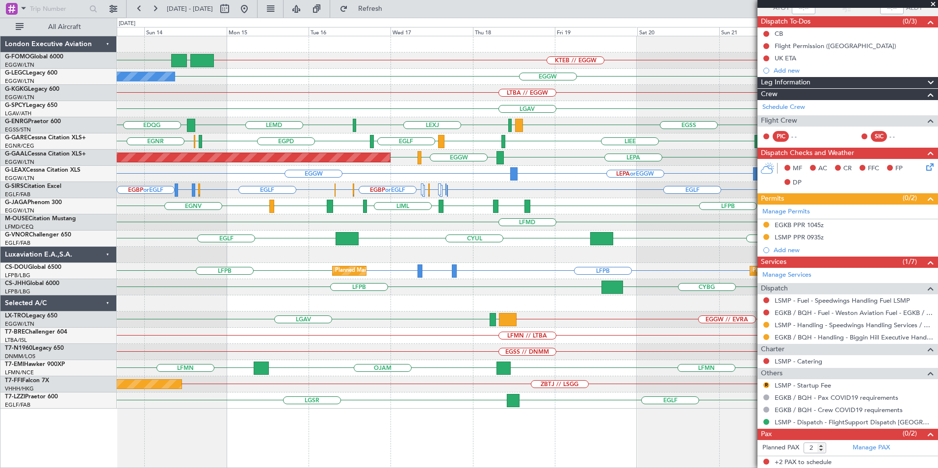
click at [504, 123] on div "OLBA KTEB // EGGW EGGW Owner A/C Unavailable London (Luton) EGGW LTBA // EGGW L…" at bounding box center [527, 222] width 821 height 372
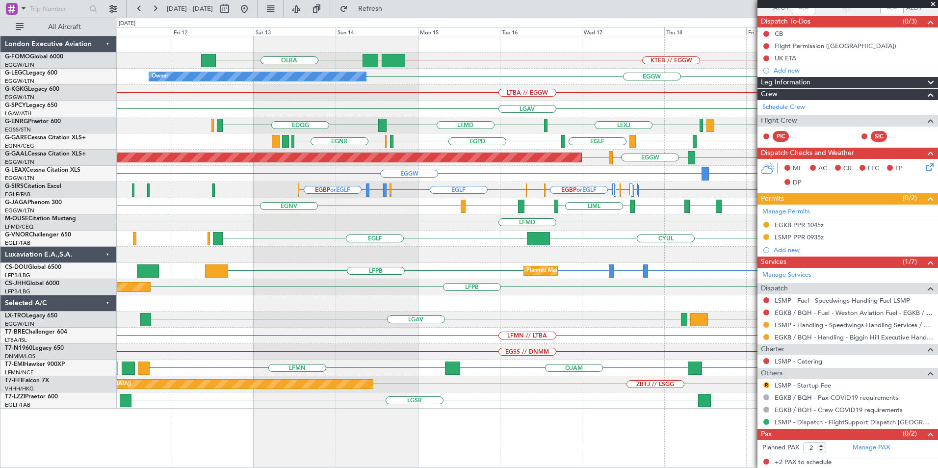
click at [430, 123] on div "OLBA KTEB // EGGW EGGW Owner EGGW A/C Unavailable London (Luton) LTBA // EGGW L…" at bounding box center [527, 222] width 821 height 372
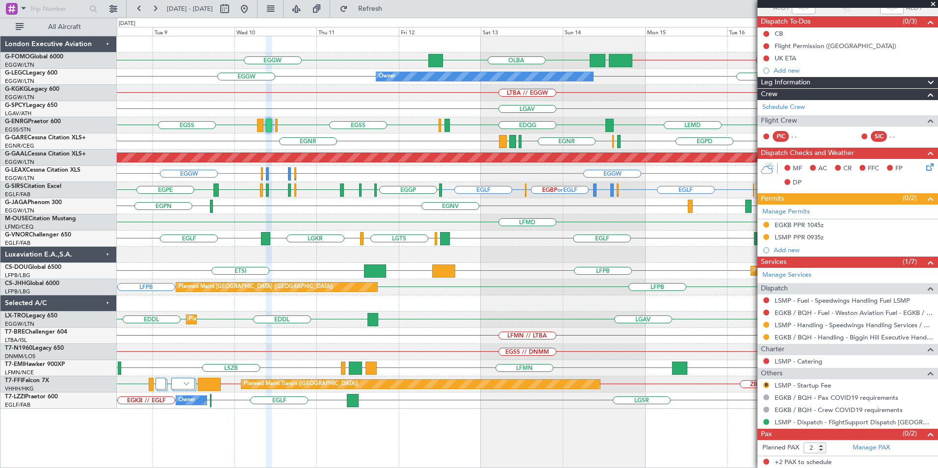
click at [447, 114] on div "OLBA EGGW KTEB // EGGW EGGW Planned Maint London (Luton) Owner EGGW EGGW LTBA /…" at bounding box center [527, 222] width 821 height 372
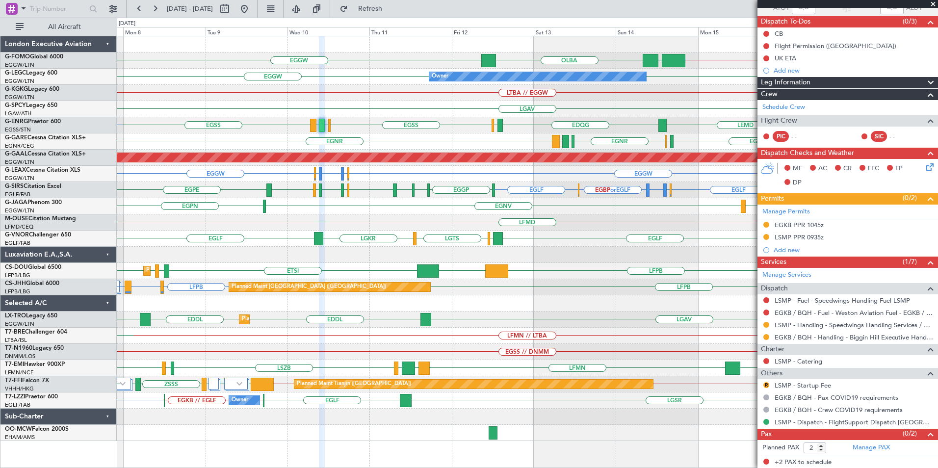
click at [400, 129] on div "OLBA EGGW KTEB // EGGW EGGW Planned Maint London (Luton) EGGW EGGW Owner LTBA /…" at bounding box center [527, 238] width 821 height 405
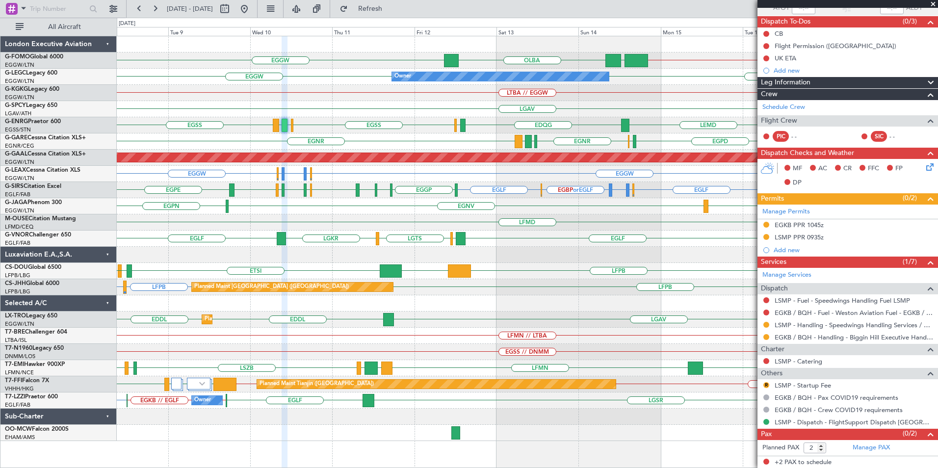
click at [416, 117] on div "KTEB // EGGW EGGW OLBA EGGW Planned Maint London (Luton) EGGW EGGW Owner LTBA /…" at bounding box center [527, 238] width 821 height 405
